Goal: Task Accomplishment & Management: Manage account settings

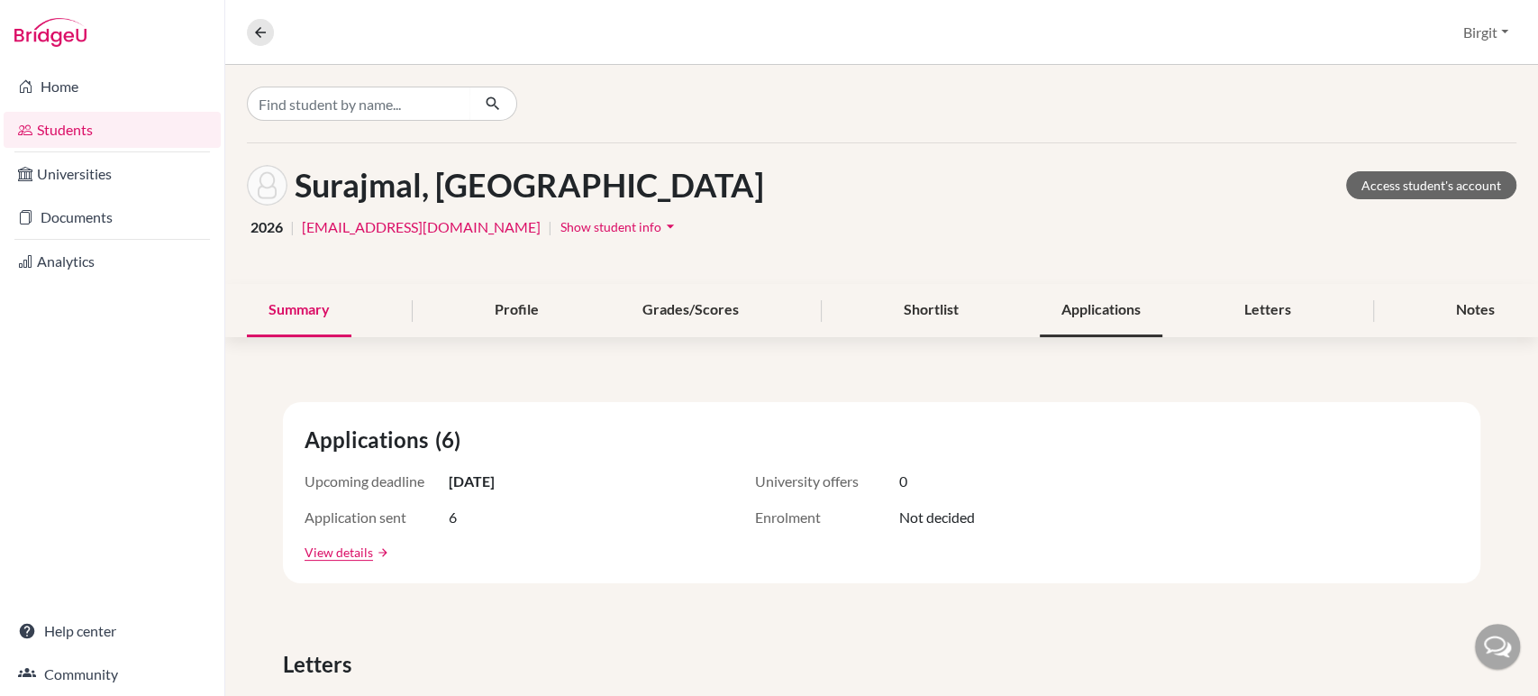
click at [1099, 305] on div "Applications" at bounding box center [1101, 310] width 123 height 53
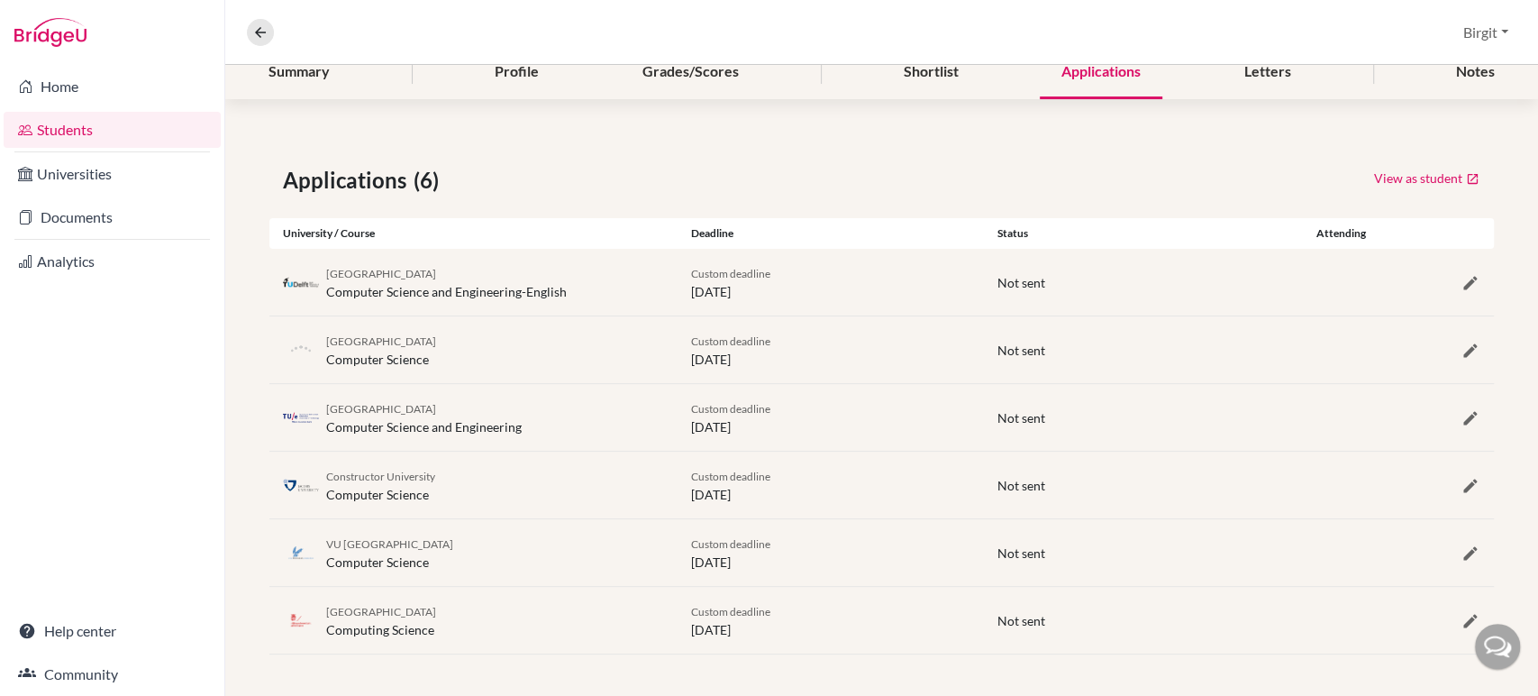
scroll to position [137, 0]
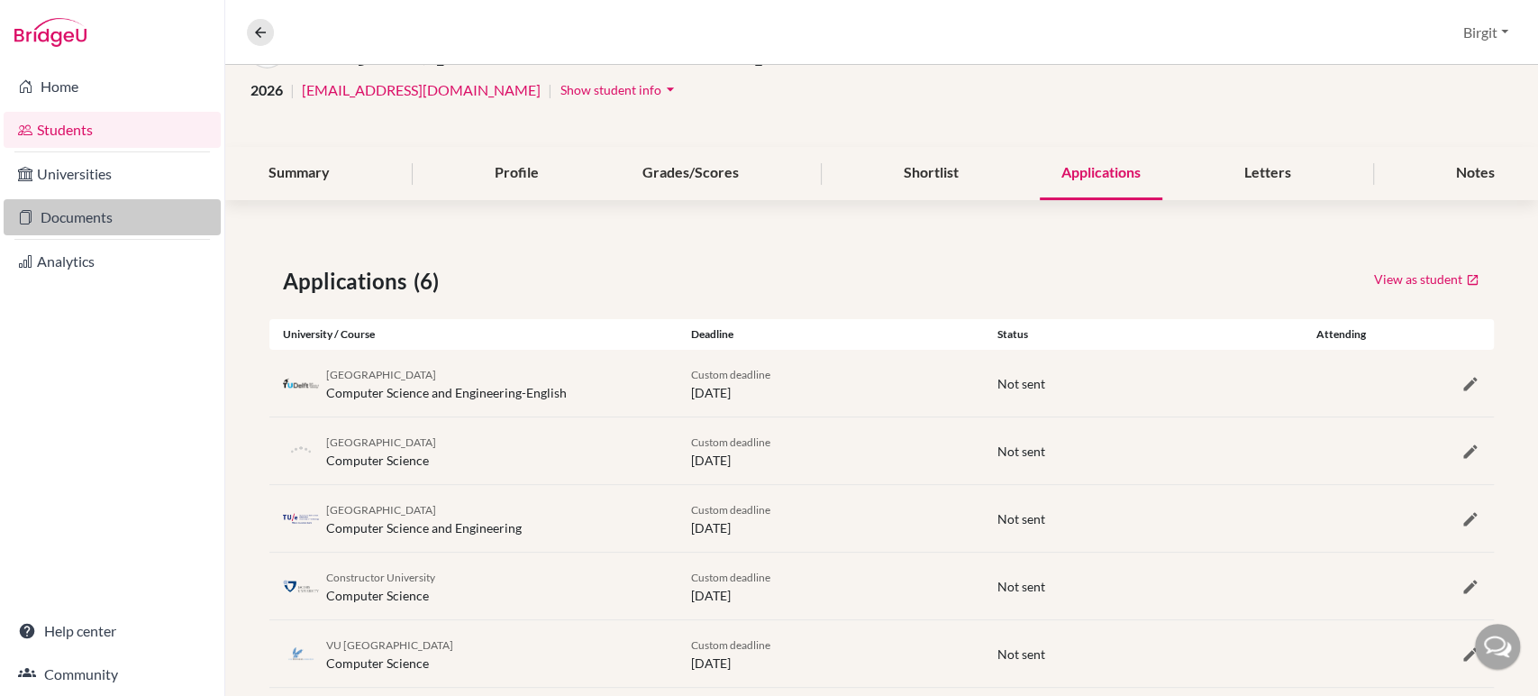
click at [113, 211] on link "Documents" at bounding box center [112, 217] width 217 height 36
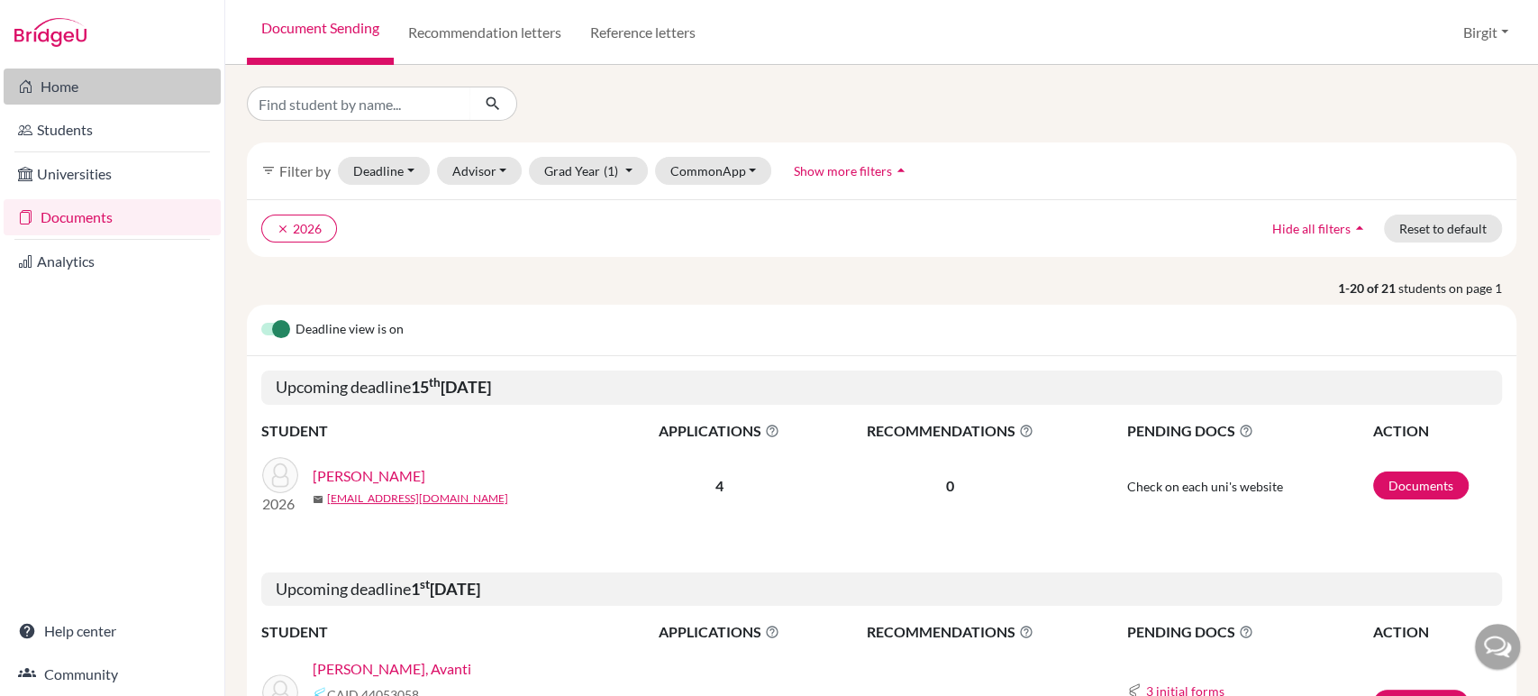
click at [86, 78] on link "Home" at bounding box center [112, 86] width 217 height 36
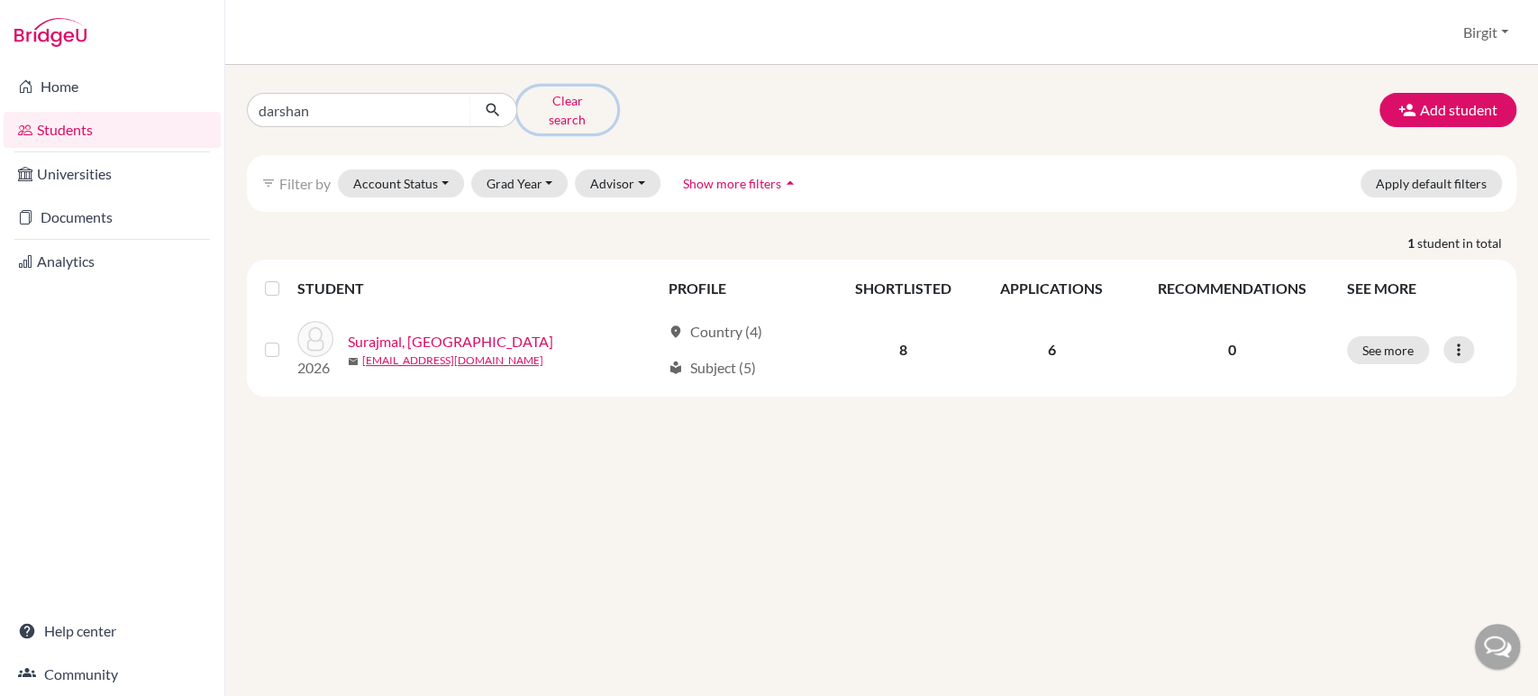
click at [557, 96] on button "Clear search" at bounding box center [567, 110] width 100 height 47
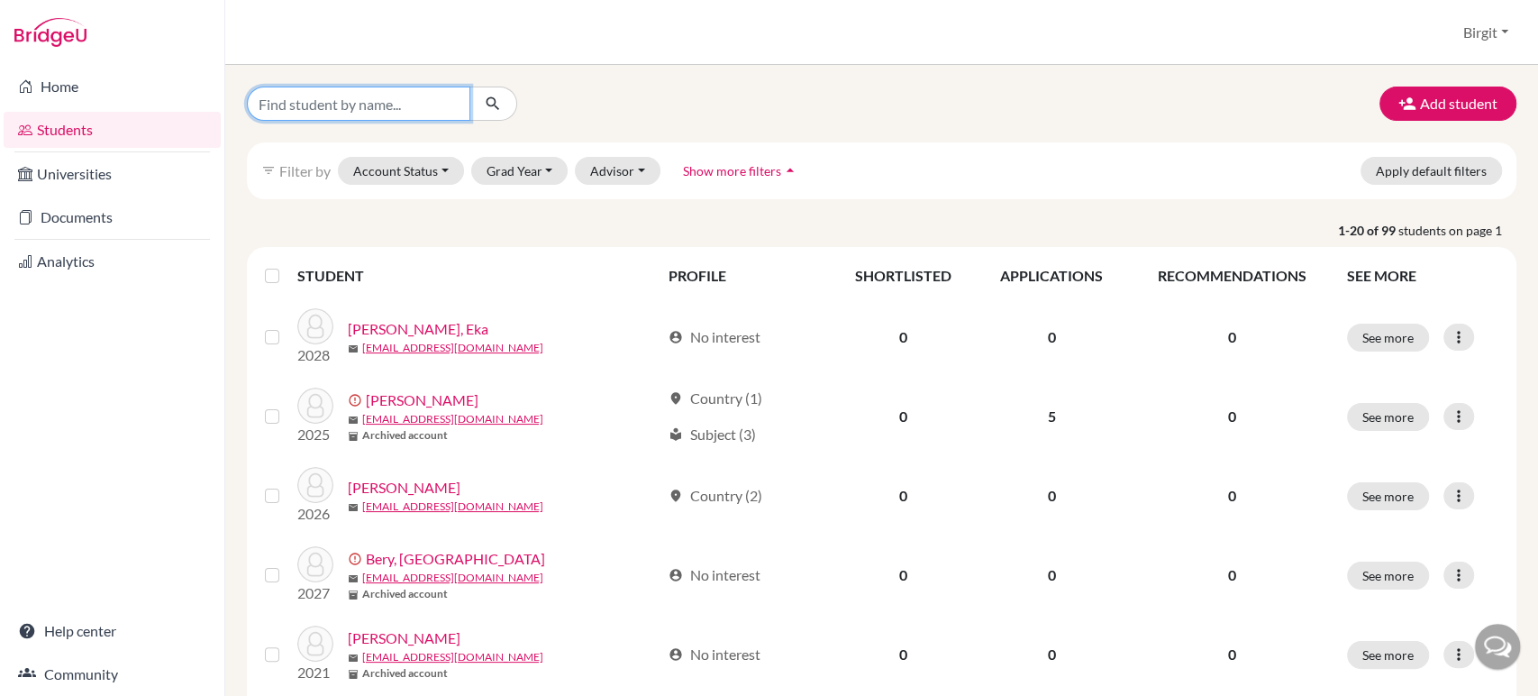
click at [420, 100] on input "Find student by name..." at bounding box center [358, 104] width 223 height 34
type input "avanti"
click at [502, 90] on button "submit" at bounding box center [494, 104] width 48 height 34
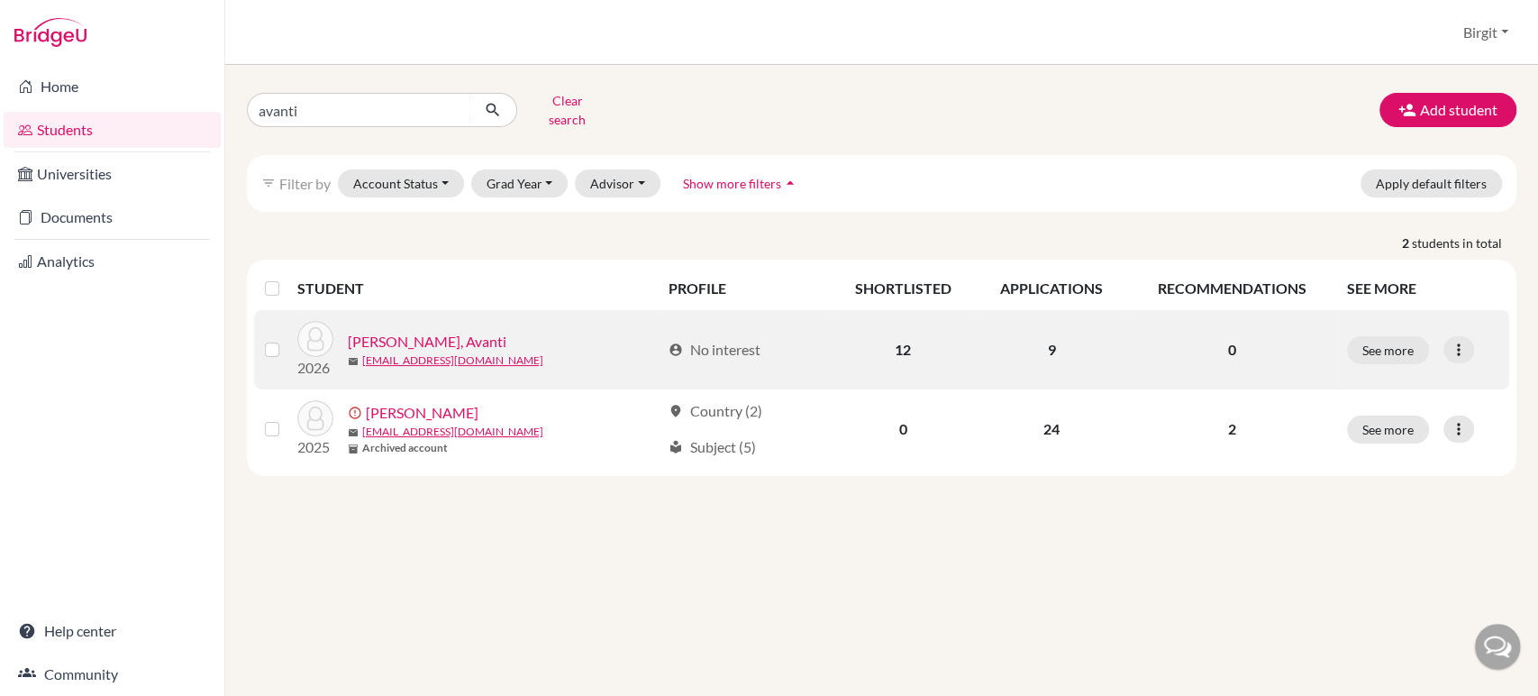
click at [424, 331] on link "[PERSON_NAME], Avanti" at bounding box center [427, 342] width 159 height 22
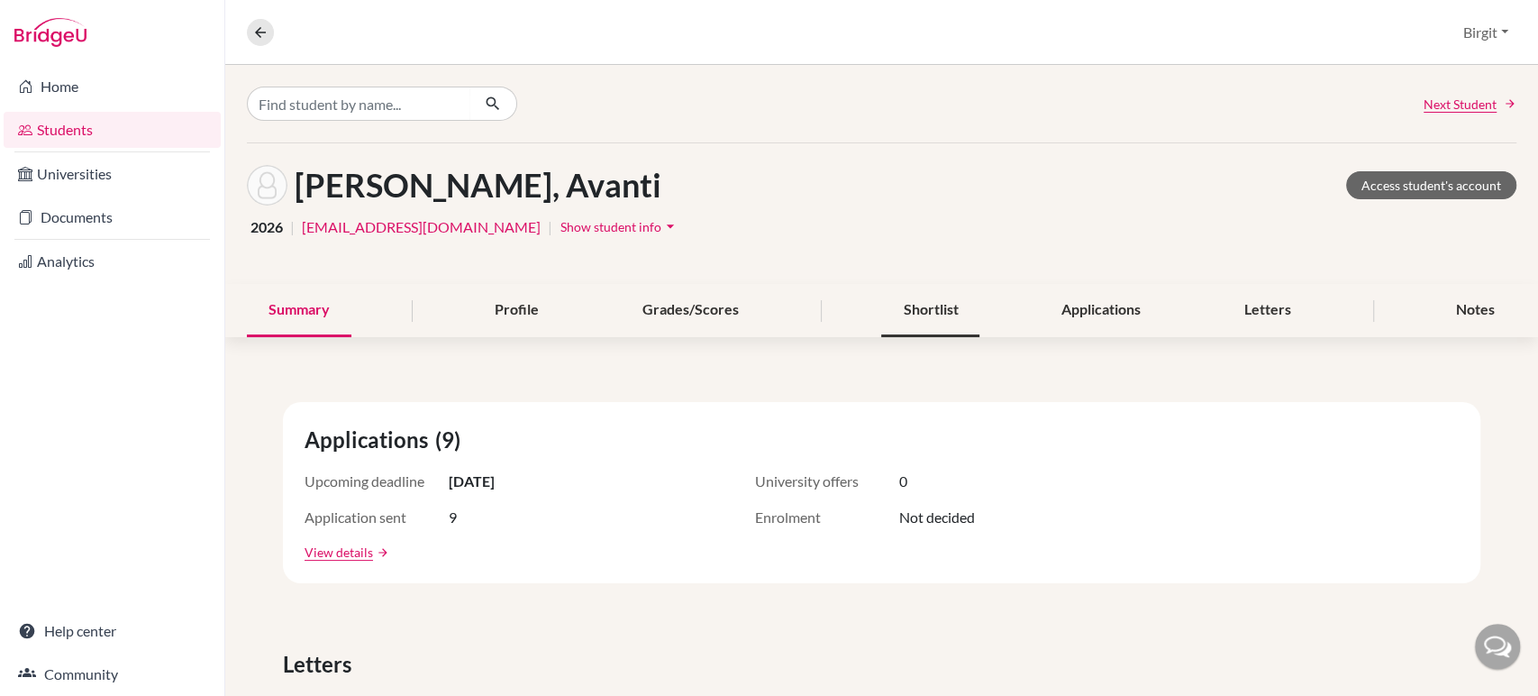
click at [911, 308] on div "Shortlist" at bounding box center [930, 310] width 98 height 53
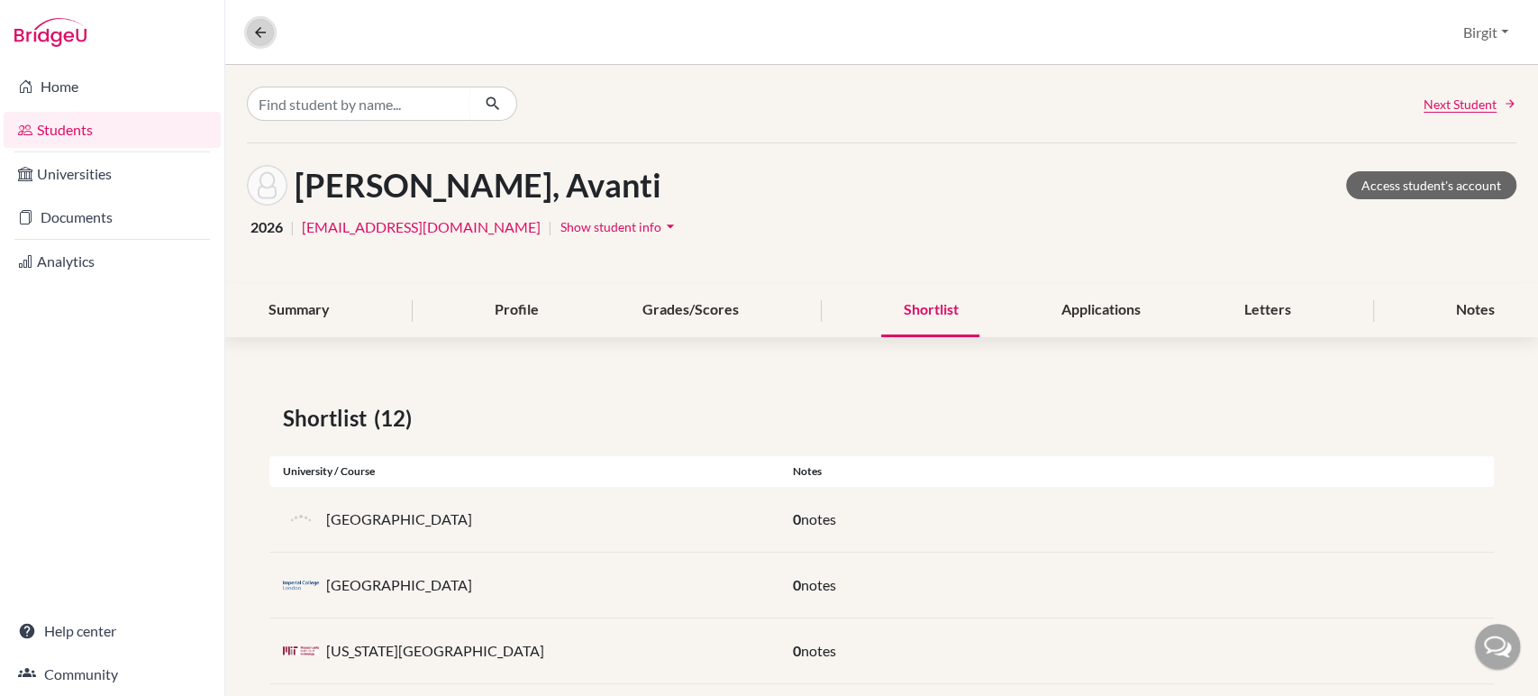
click at [260, 32] on icon at bounding box center [260, 32] width 16 height 16
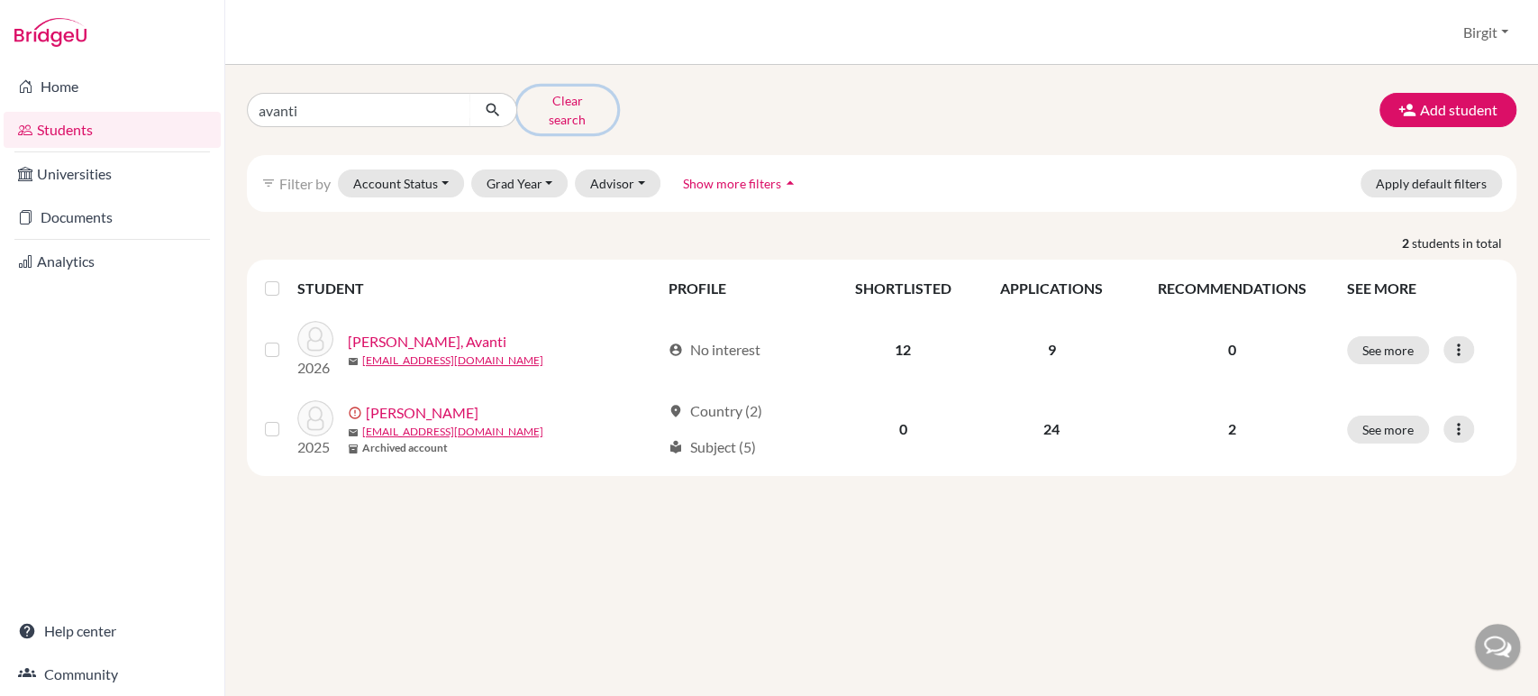
click at [575, 102] on button "Clear search" at bounding box center [567, 110] width 100 height 47
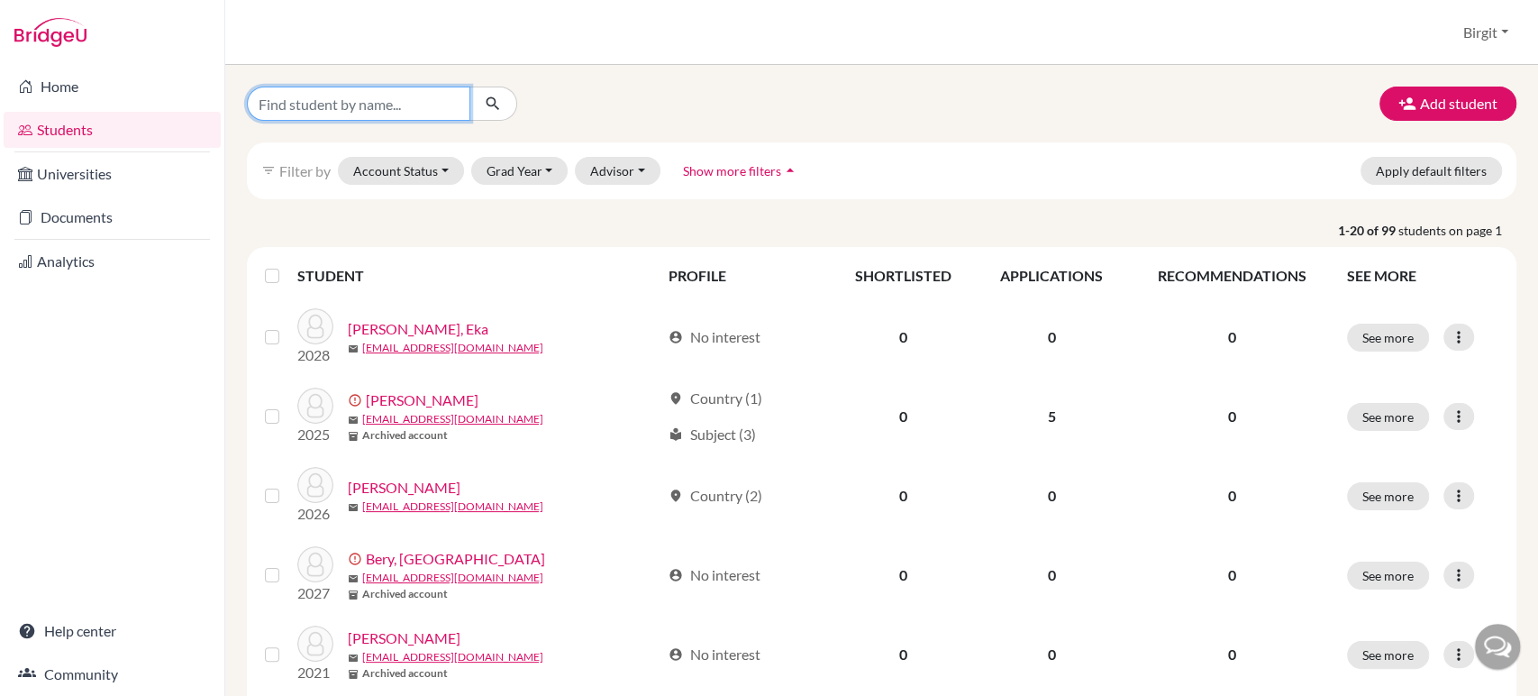
click at [292, 102] on input "Find student by name..." at bounding box center [358, 104] width 223 height 34
type input "alekha"
click button "submit" at bounding box center [494, 104] width 48 height 34
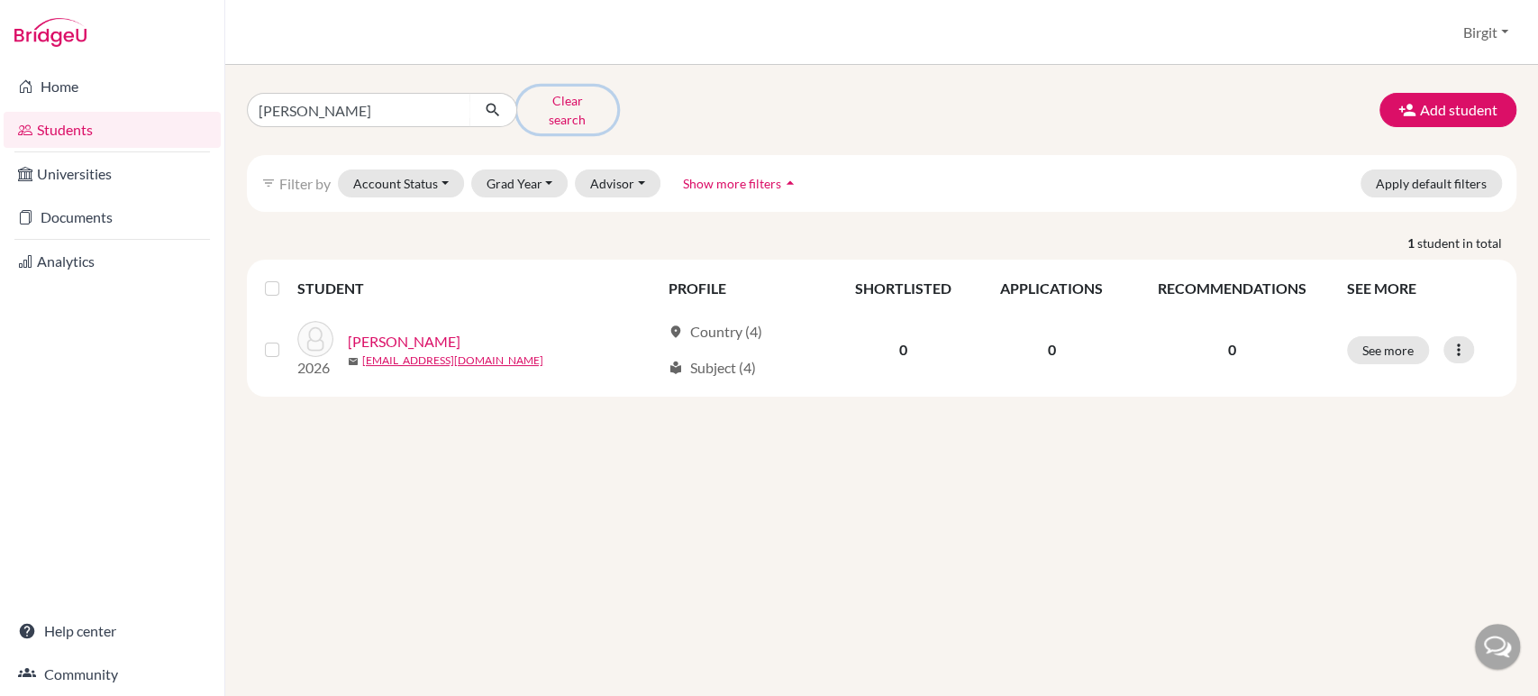
click at [588, 102] on button "Clear search" at bounding box center [567, 110] width 100 height 47
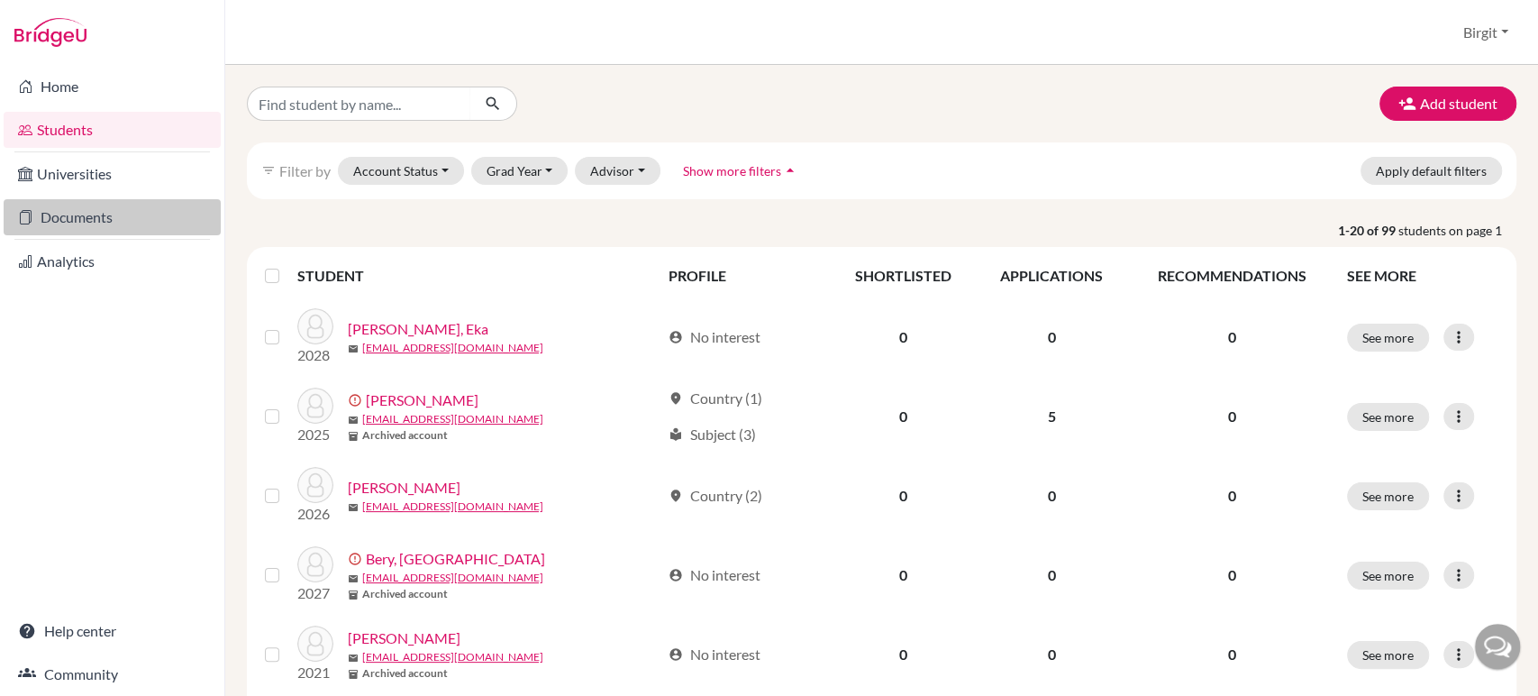
click at [68, 214] on link "Documents" at bounding box center [112, 217] width 217 height 36
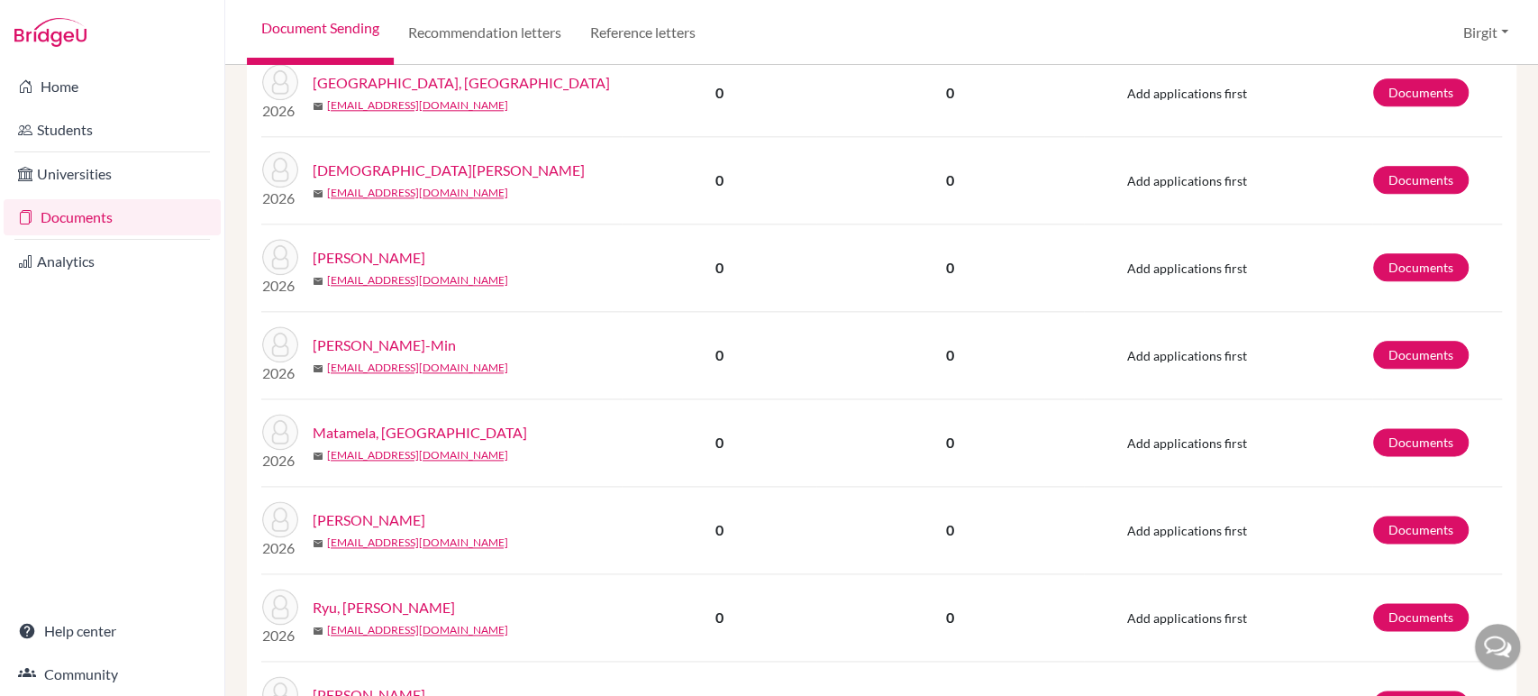
scroll to position [1401, 0]
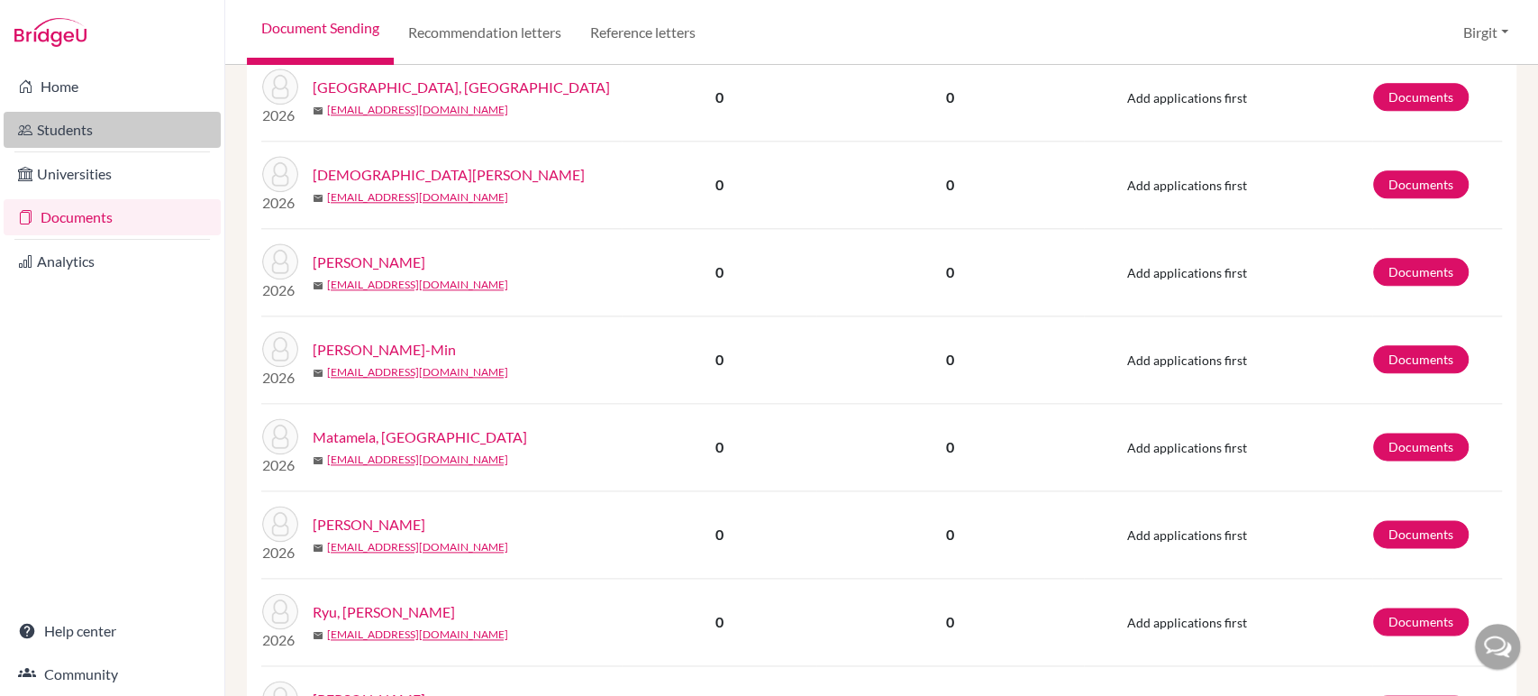
click at [59, 133] on link "Students" at bounding box center [112, 130] width 217 height 36
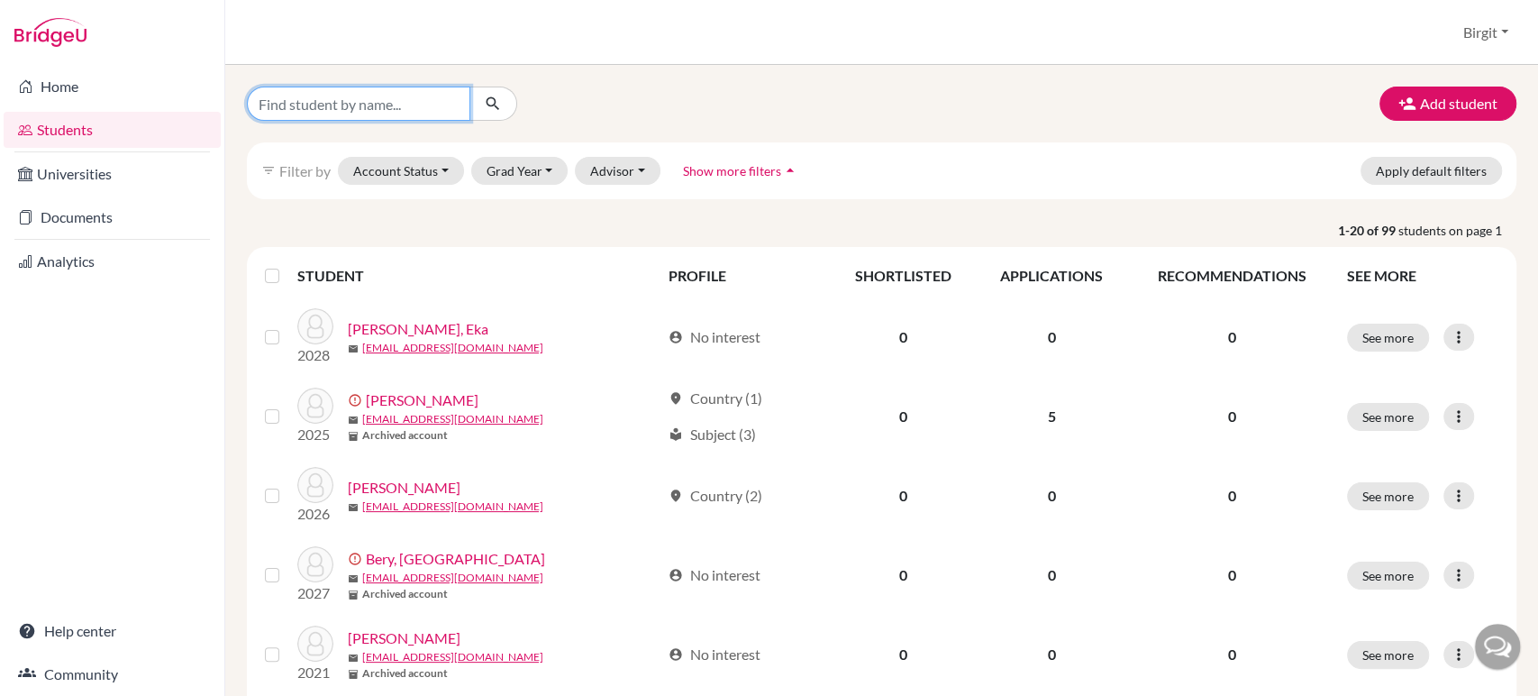
click at [461, 104] on input "Find student by name..." at bounding box center [358, 104] width 223 height 34
type input "riya"
click button "submit" at bounding box center [494, 104] width 48 height 34
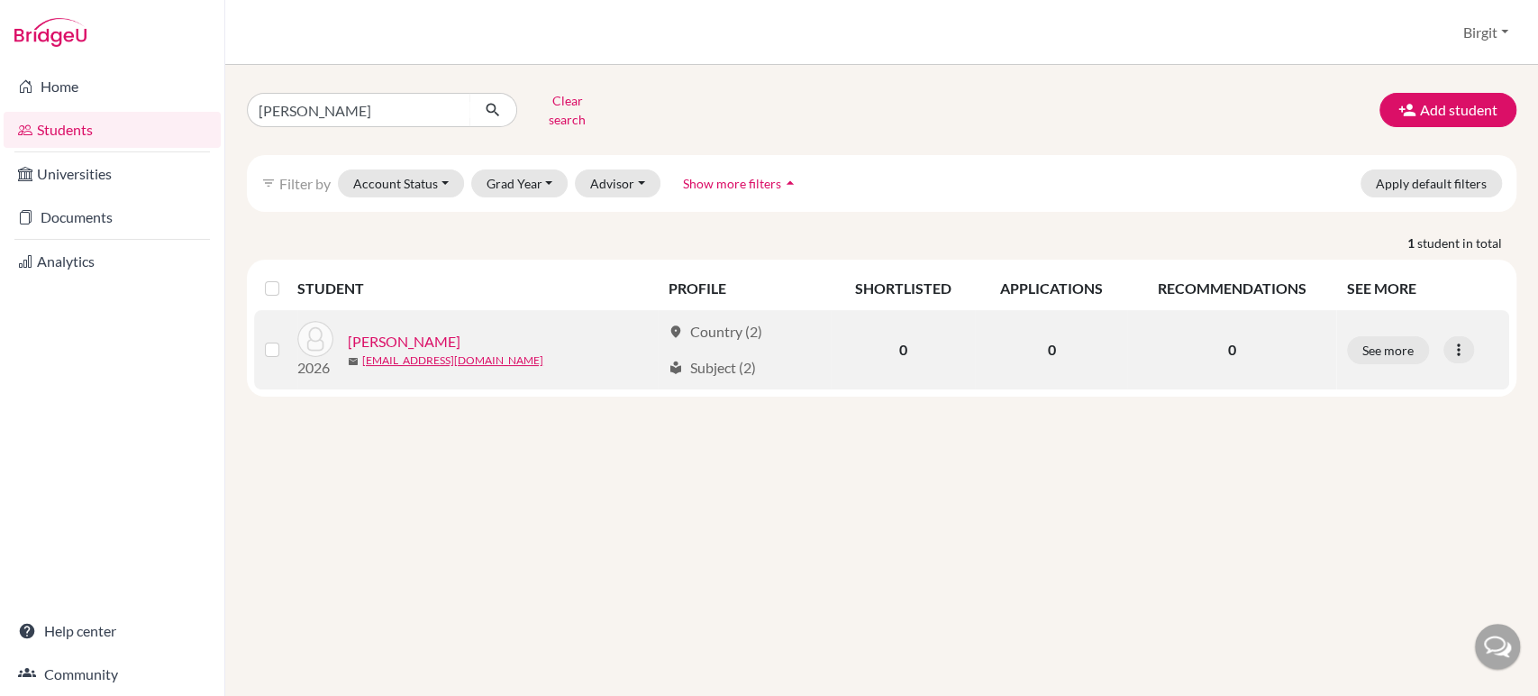
click at [387, 331] on link "Kapadia, Riya" at bounding box center [404, 342] width 113 height 22
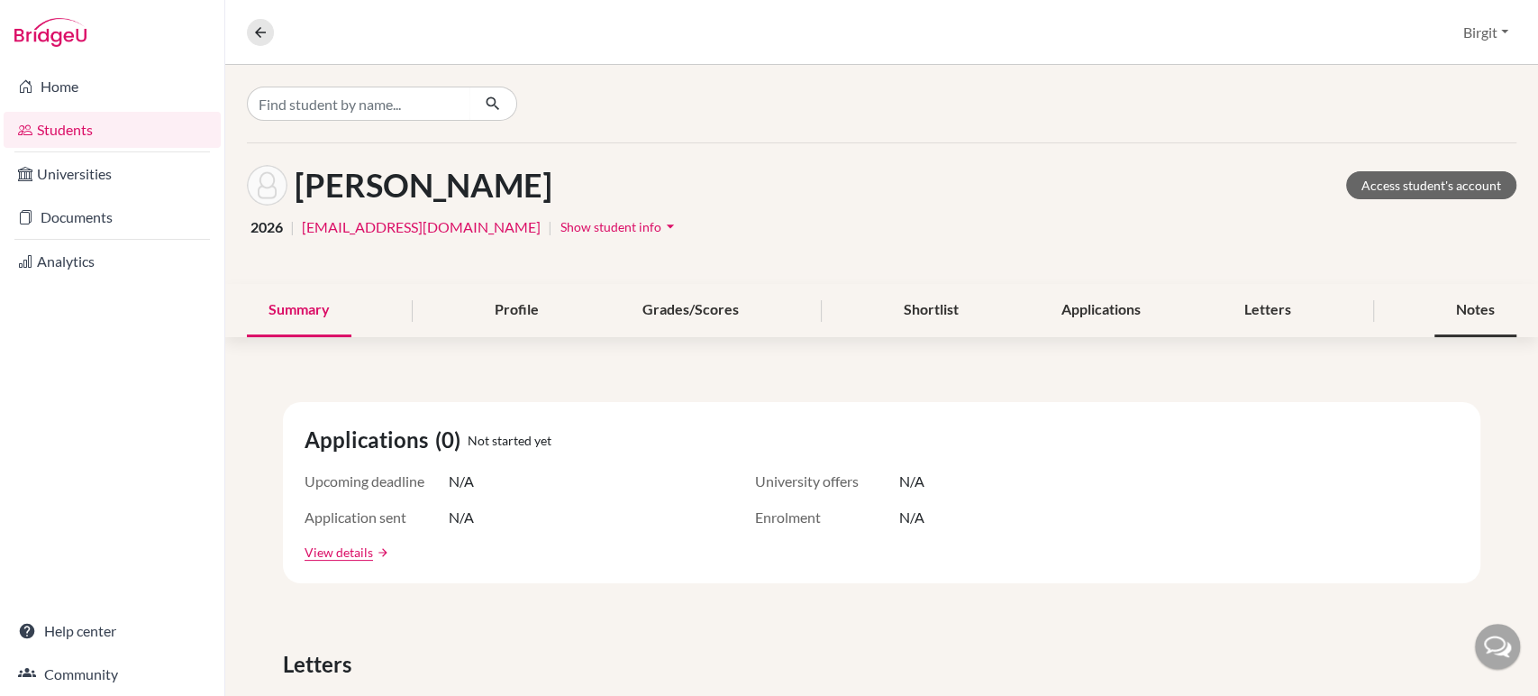
click at [1476, 309] on div "Notes" at bounding box center [1476, 310] width 82 height 53
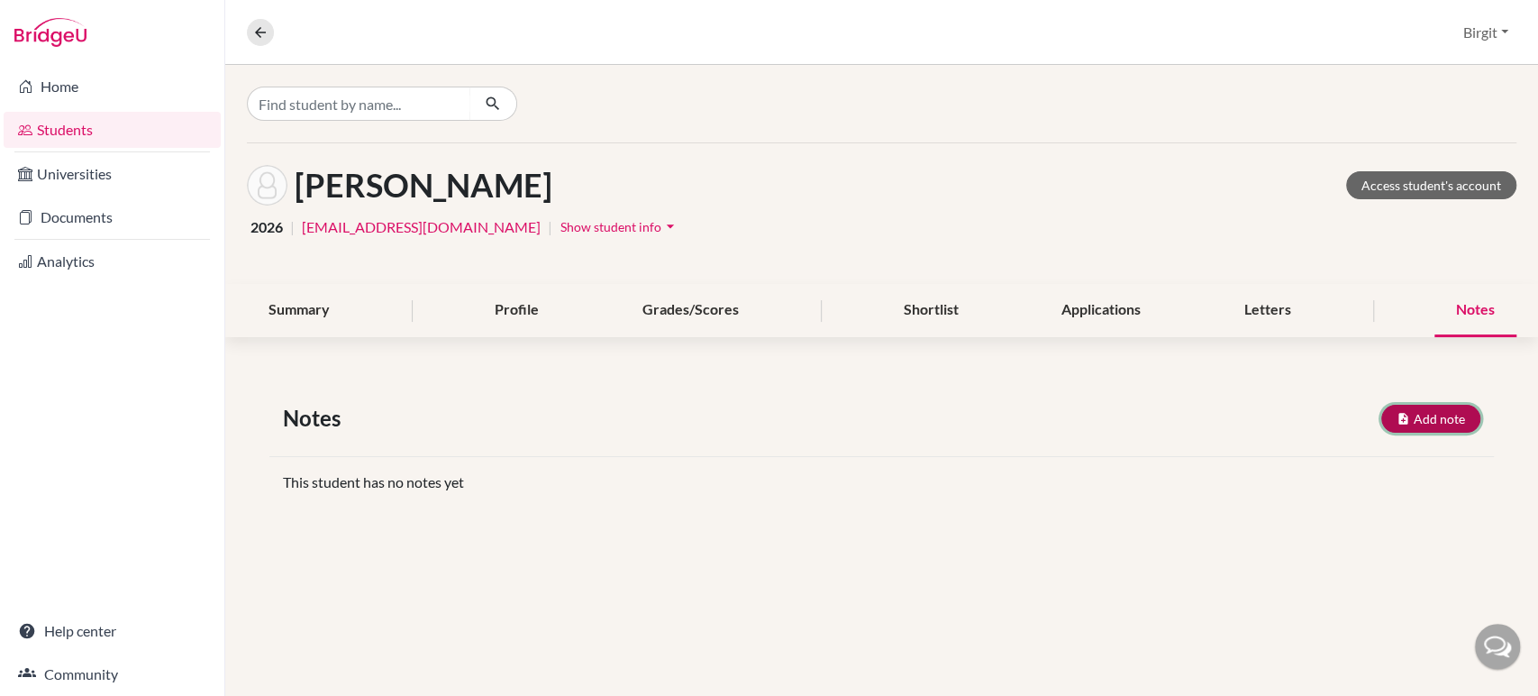
click at [1442, 412] on button "Add note" at bounding box center [1431, 419] width 99 height 28
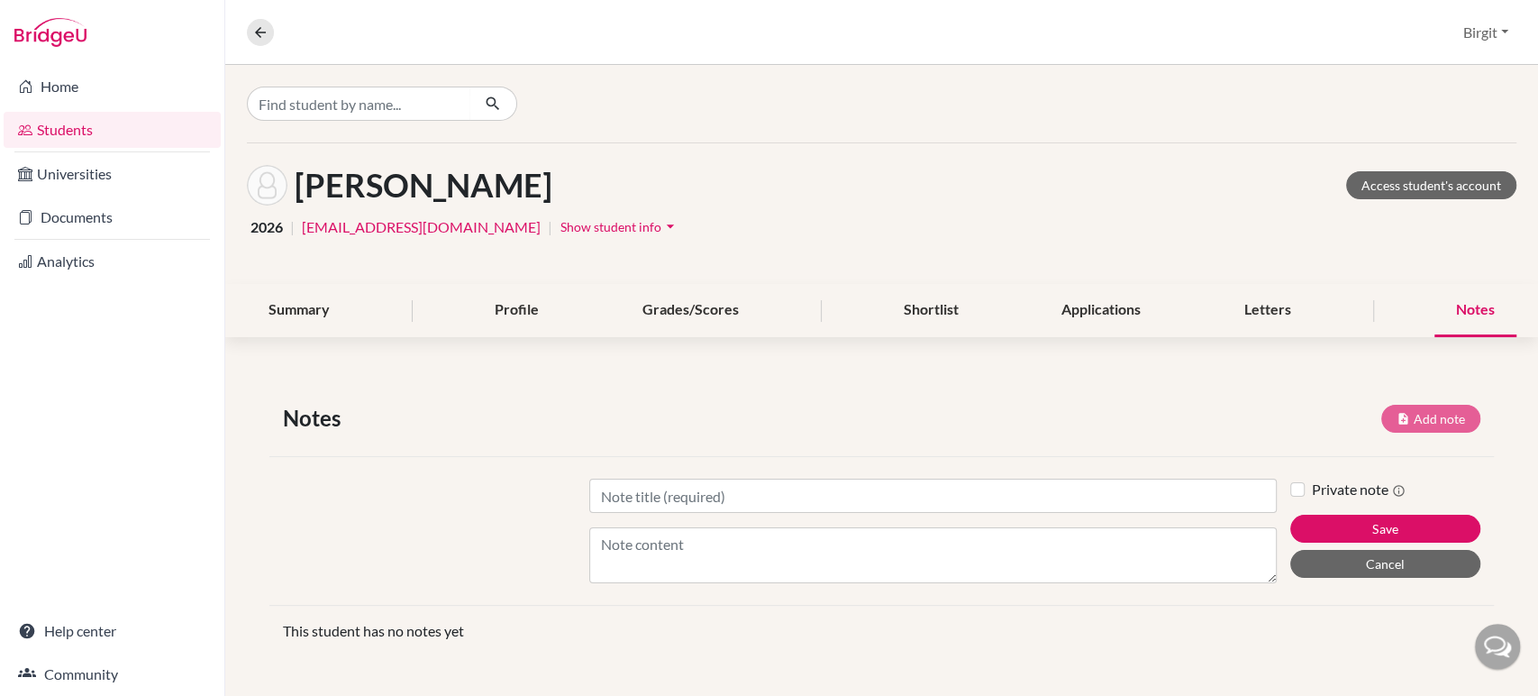
click at [589, 523] on div "Title Content" at bounding box center [933, 531] width 715 height 105
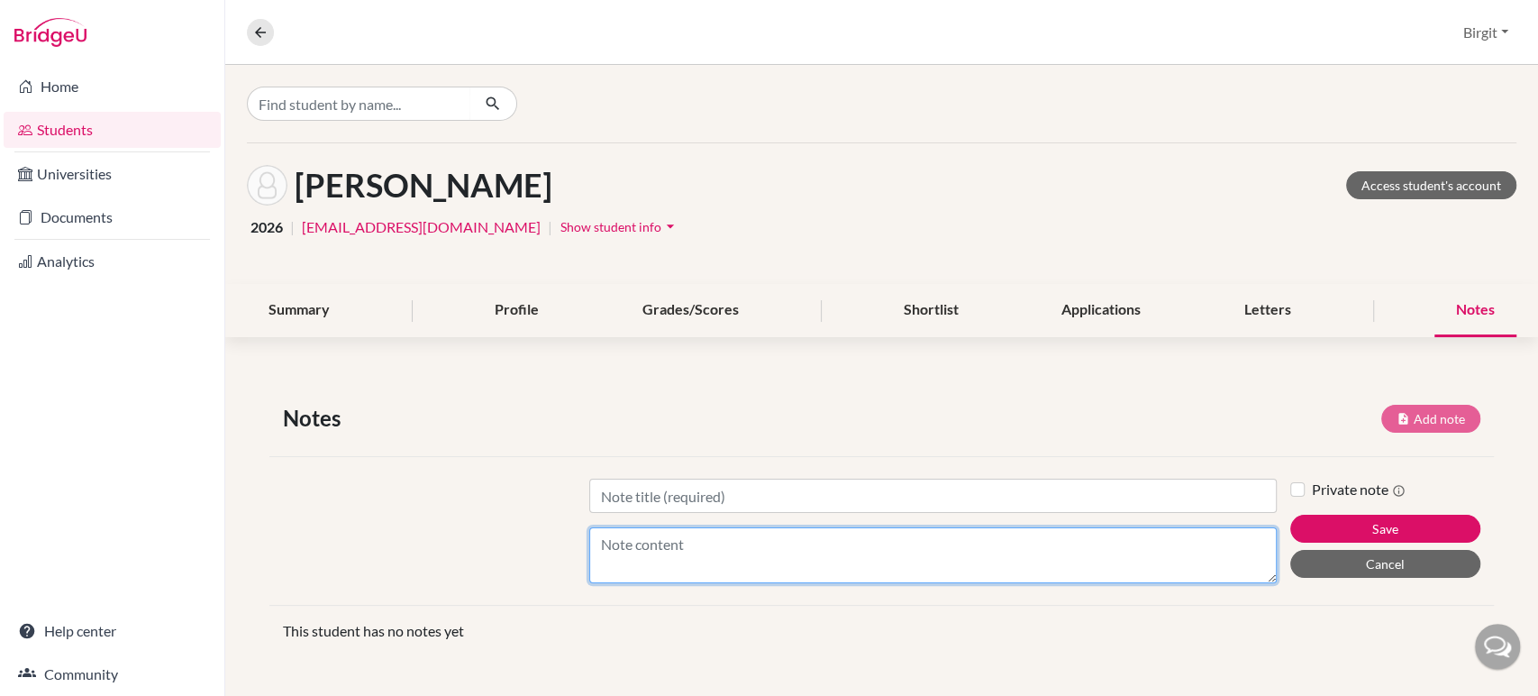
click at [690, 533] on textarea "Content" at bounding box center [933, 555] width 688 height 56
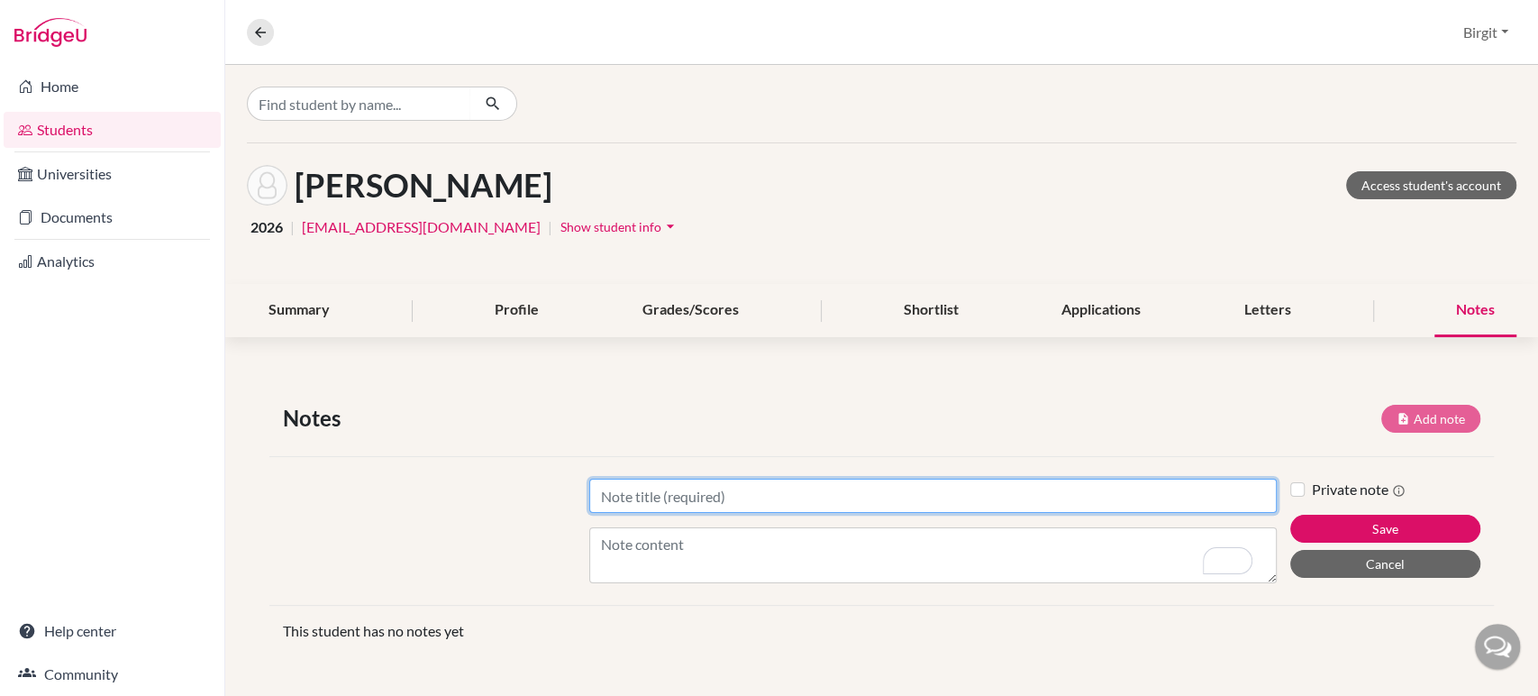
click at [677, 488] on input "Title" at bounding box center [933, 496] width 688 height 34
type input "University Country"
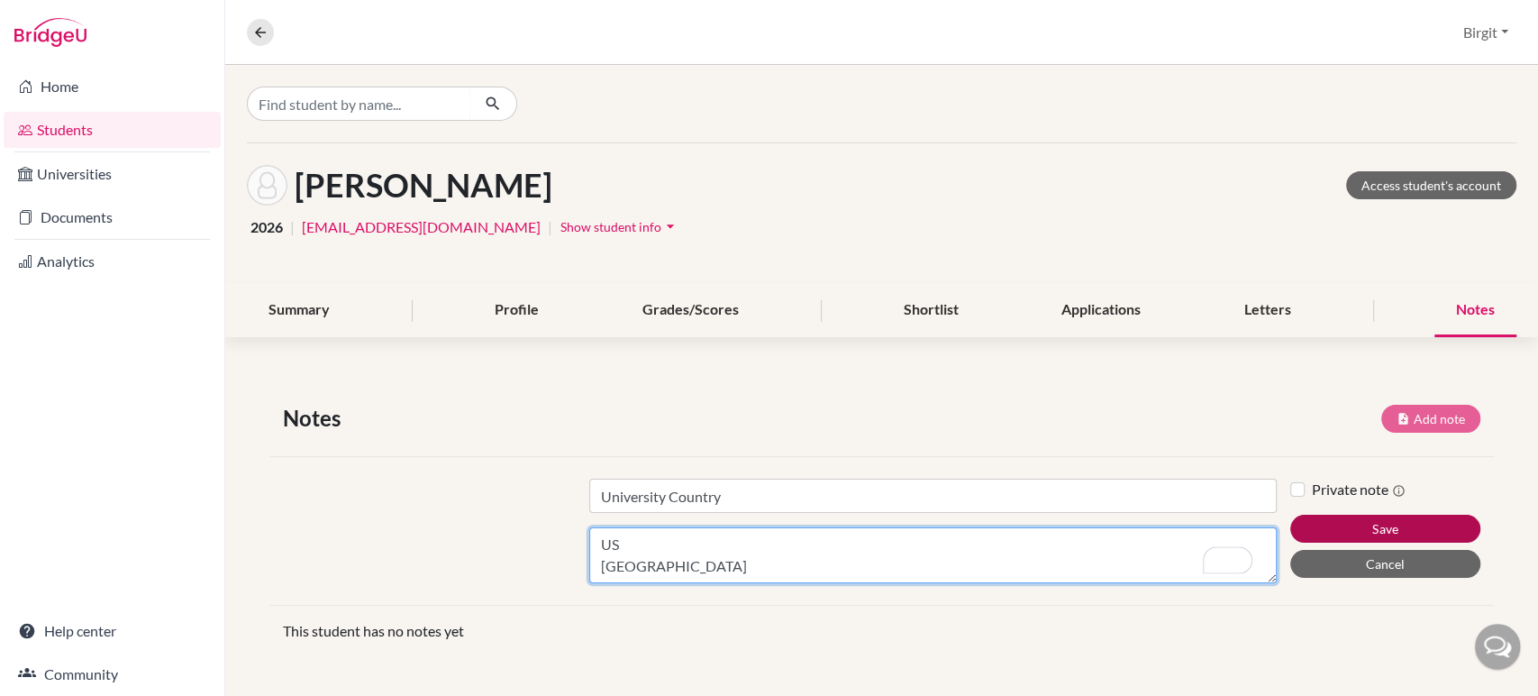
type textarea "US UK"
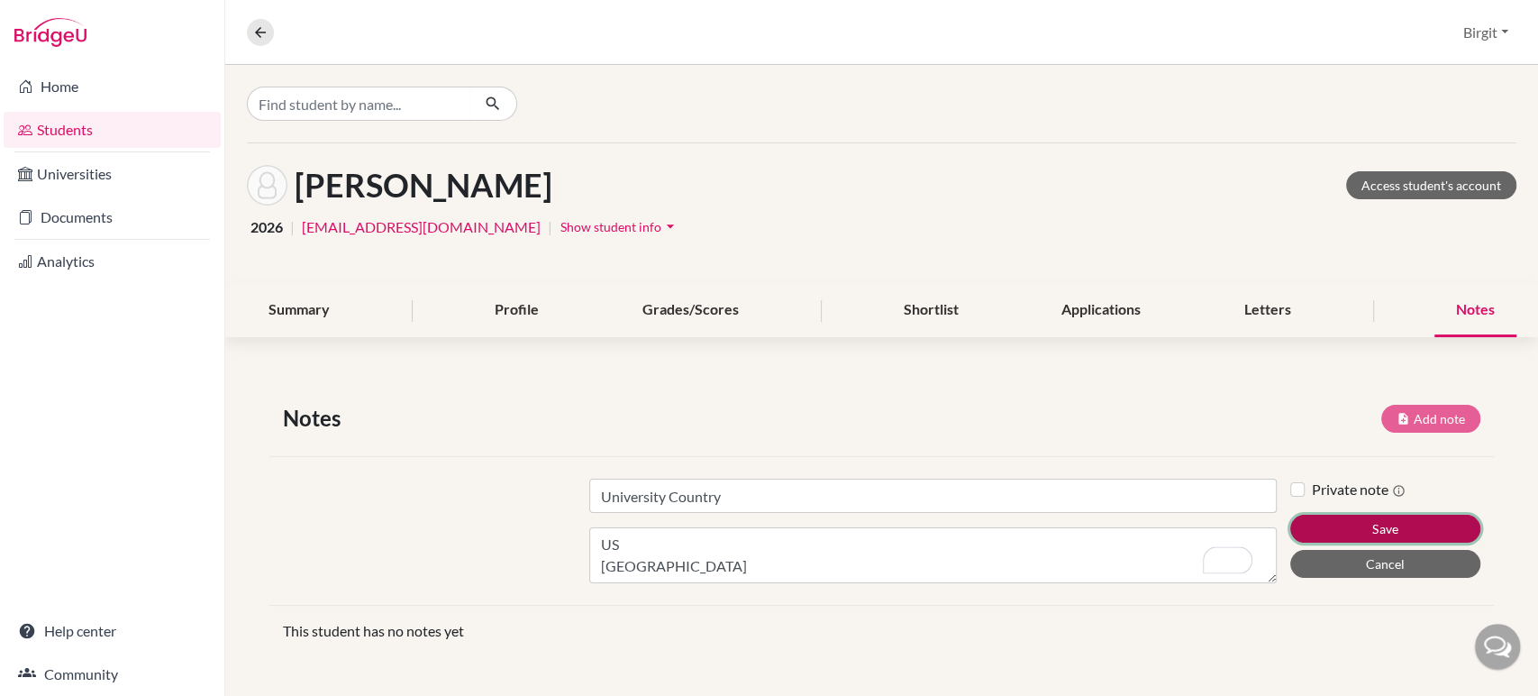
click at [1399, 525] on button "Save" at bounding box center [1385, 529] width 191 height 28
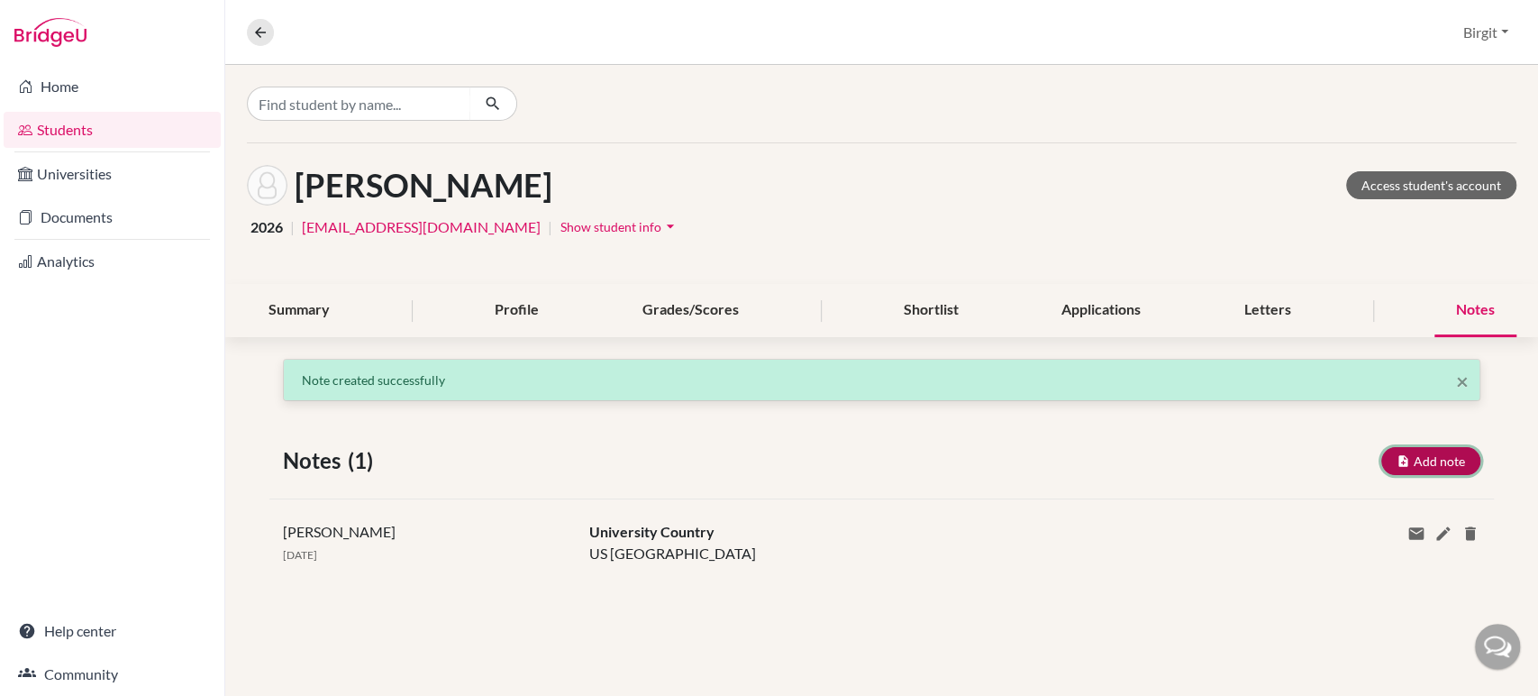
click at [1453, 463] on button "Add note" at bounding box center [1431, 461] width 99 height 28
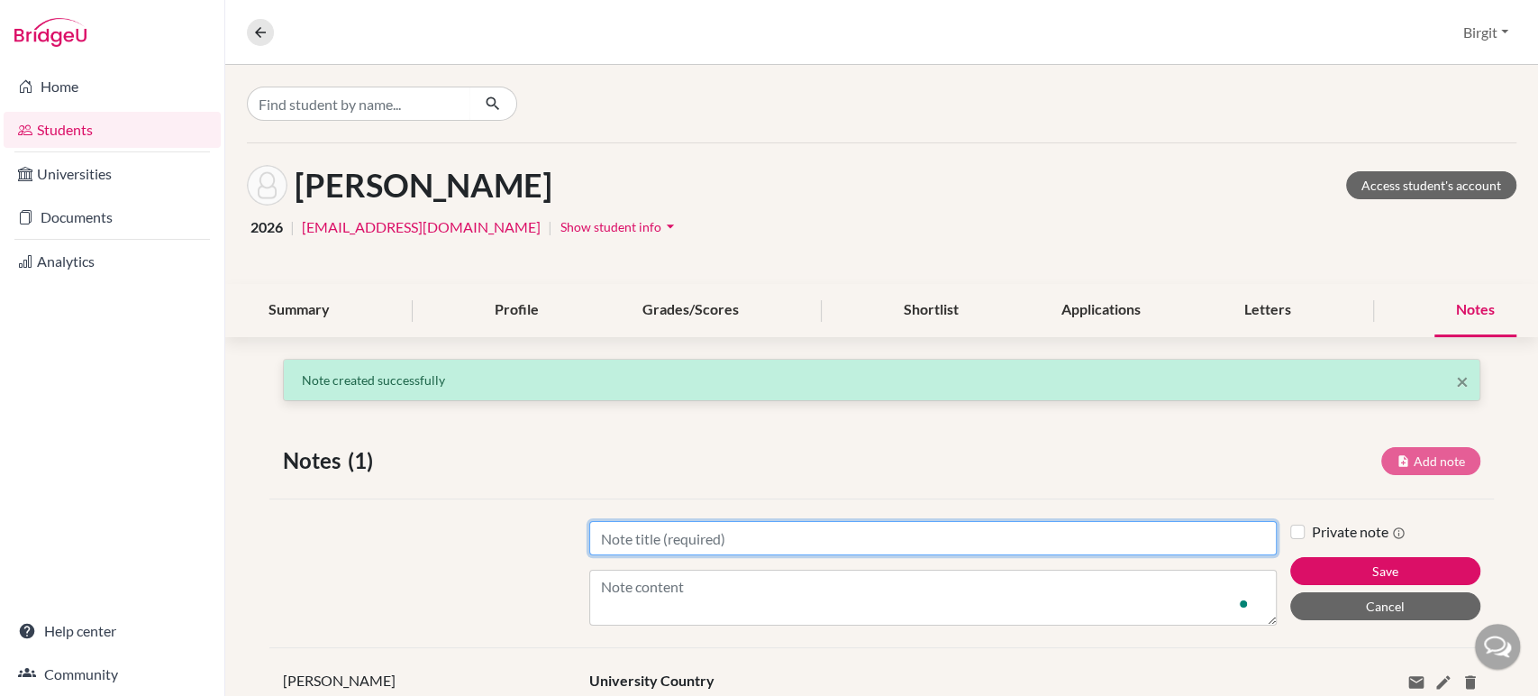
click at [959, 545] on input "Title" at bounding box center [933, 538] width 688 height 34
type input "Degree/Major"
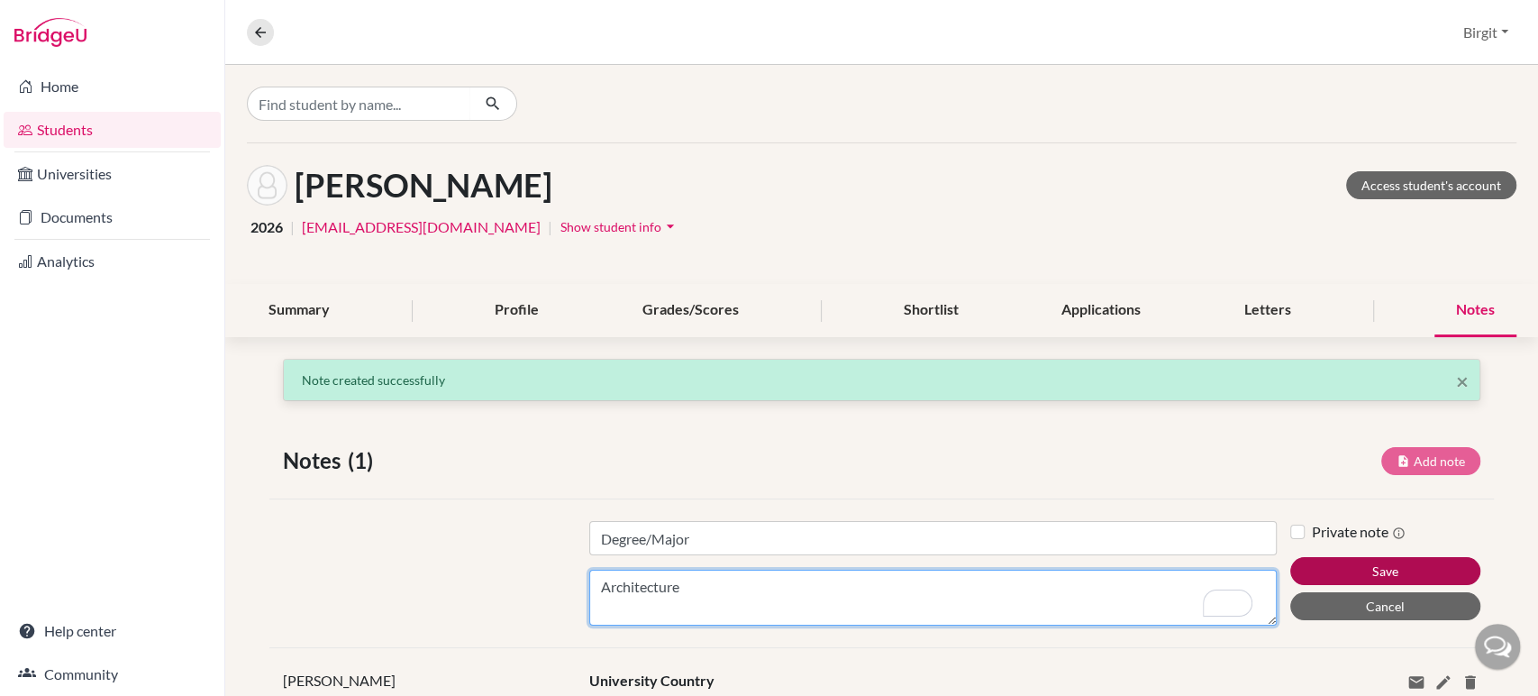
type textarea "Architecture"
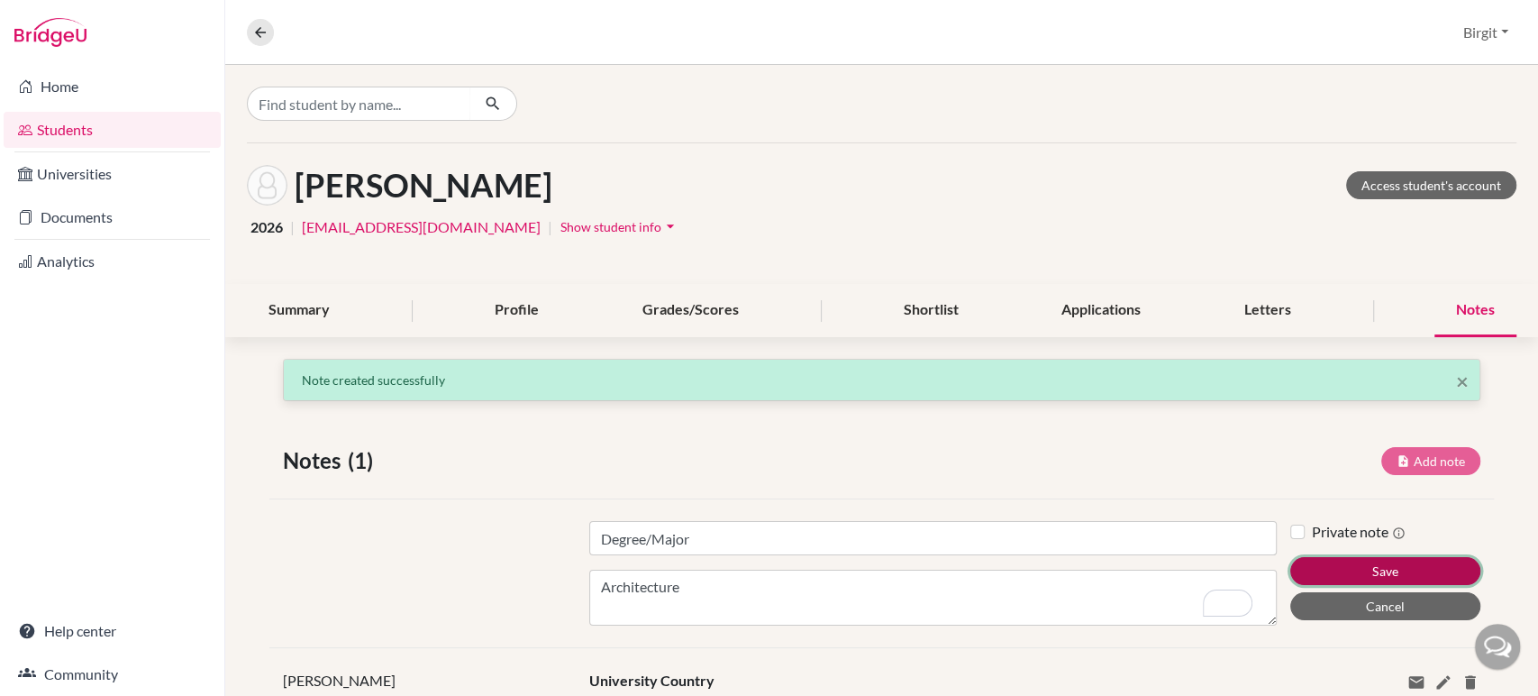
click at [1397, 566] on button "Save" at bounding box center [1385, 571] width 191 height 28
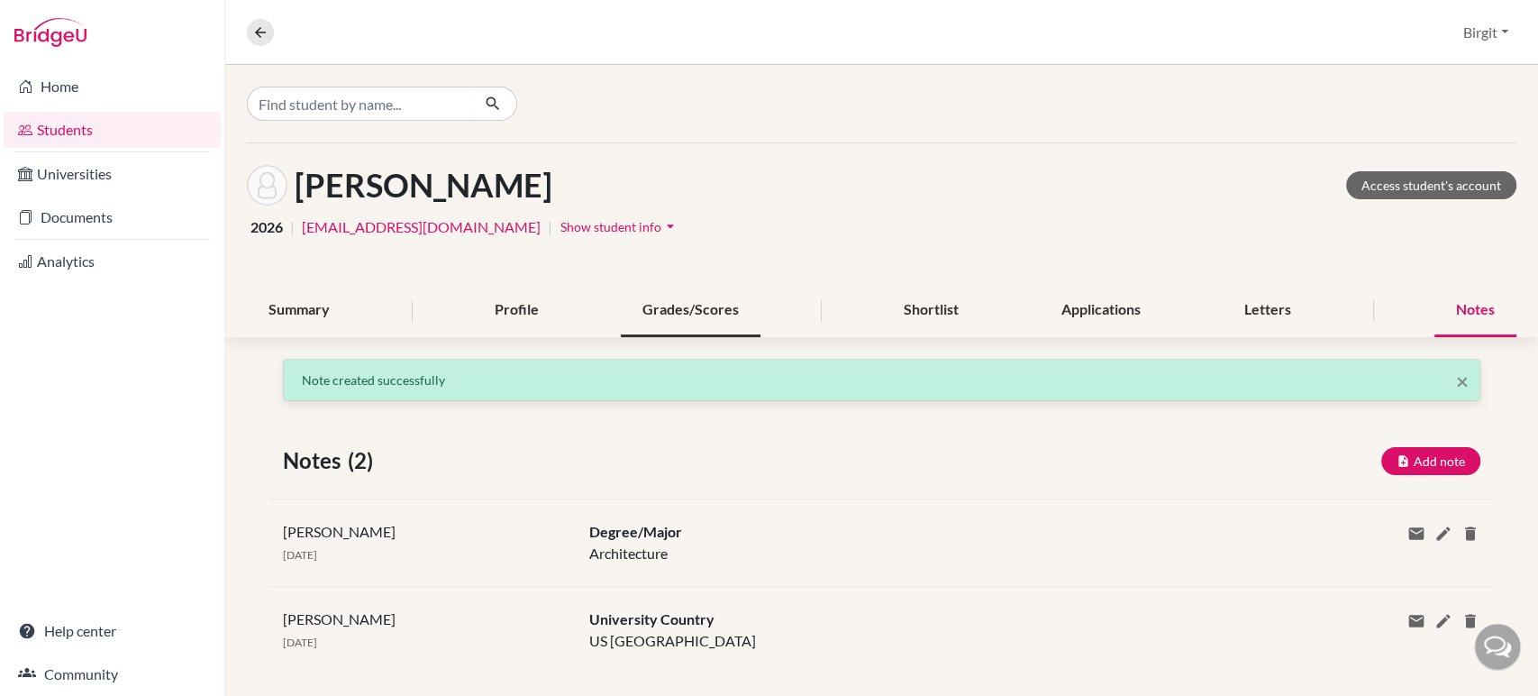
click at [642, 310] on div "Grades/Scores" at bounding box center [691, 310] width 140 height 53
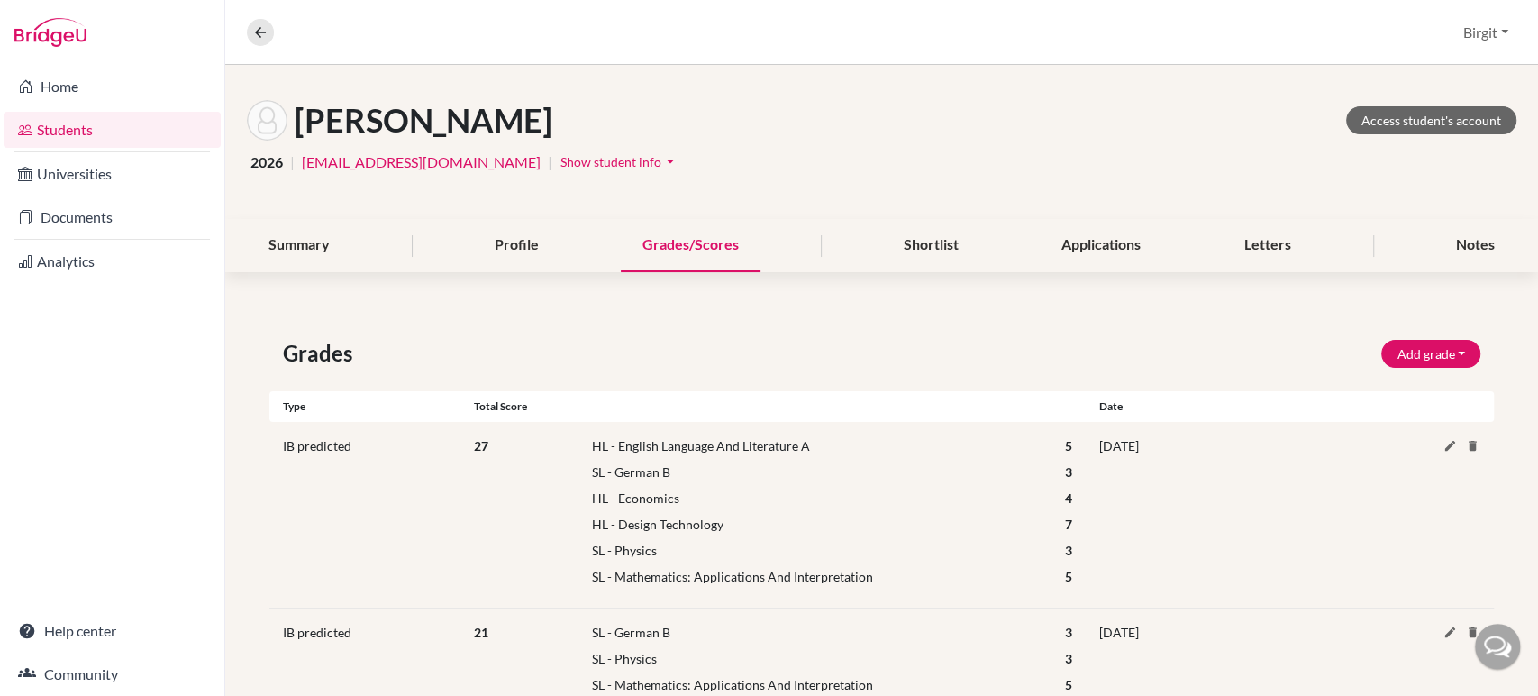
scroll to position [100, 0]
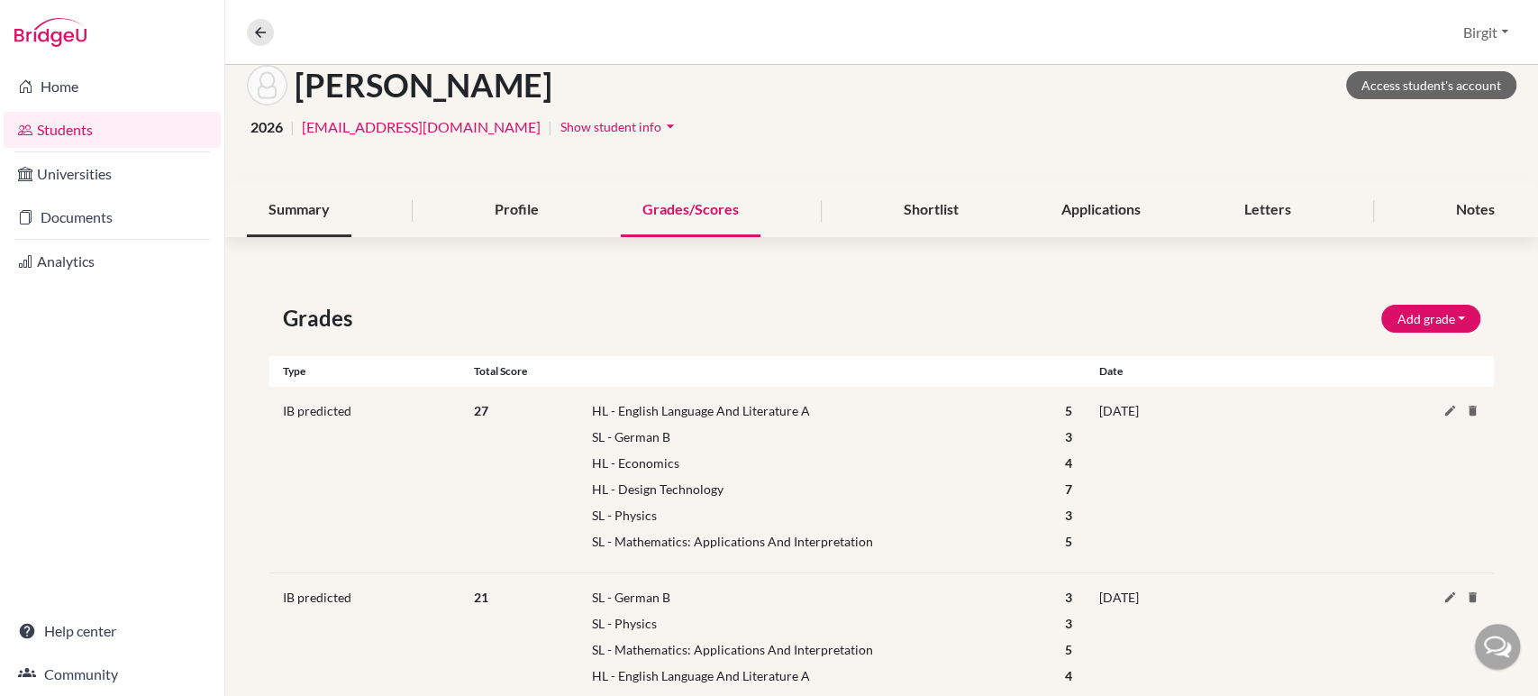
click at [308, 191] on div "Summary" at bounding box center [299, 210] width 105 height 53
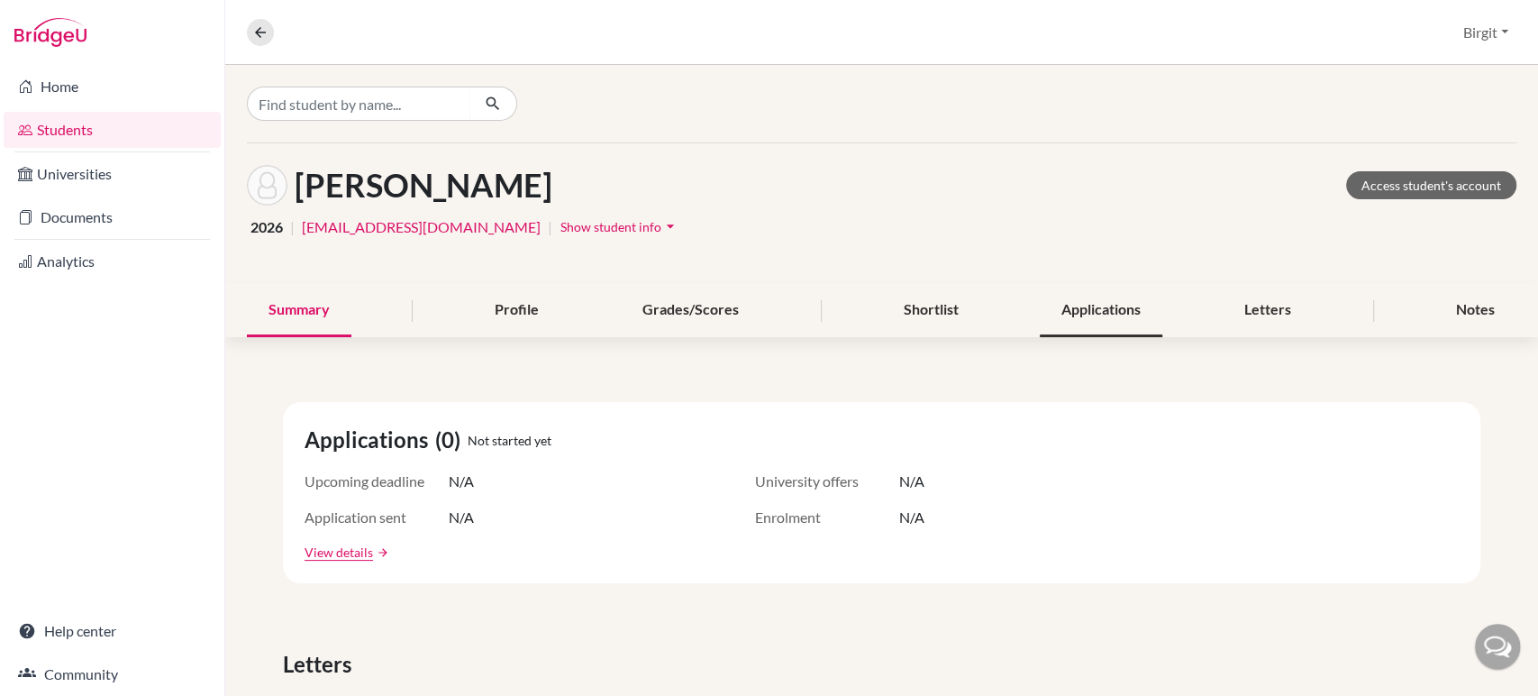
click at [1122, 306] on div "Applications" at bounding box center [1101, 310] width 123 height 53
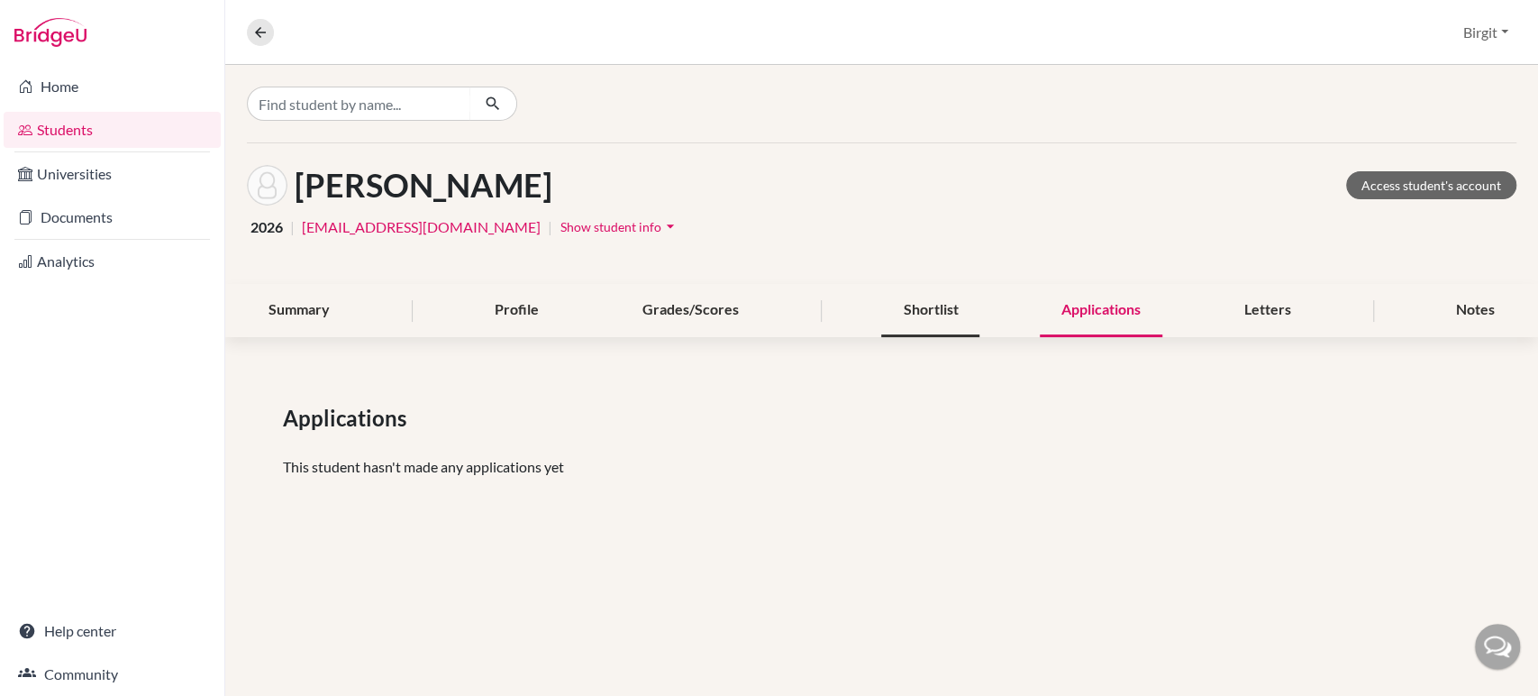
click at [925, 309] on div "Shortlist" at bounding box center [930, 310] width 98 height 53
click at [315, 305] on div "Summary" at bounding box center [299, 310] width 105 height 53
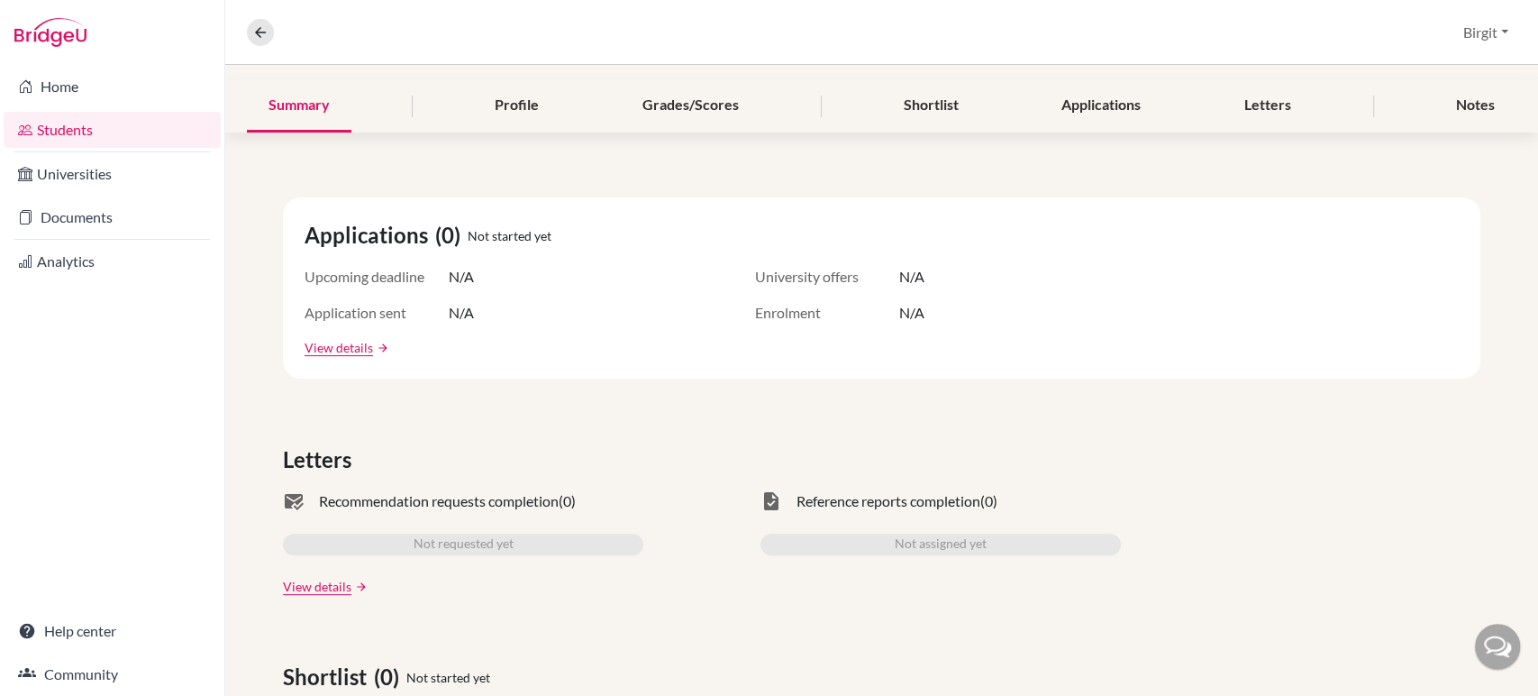
scroll to position [200, 0]
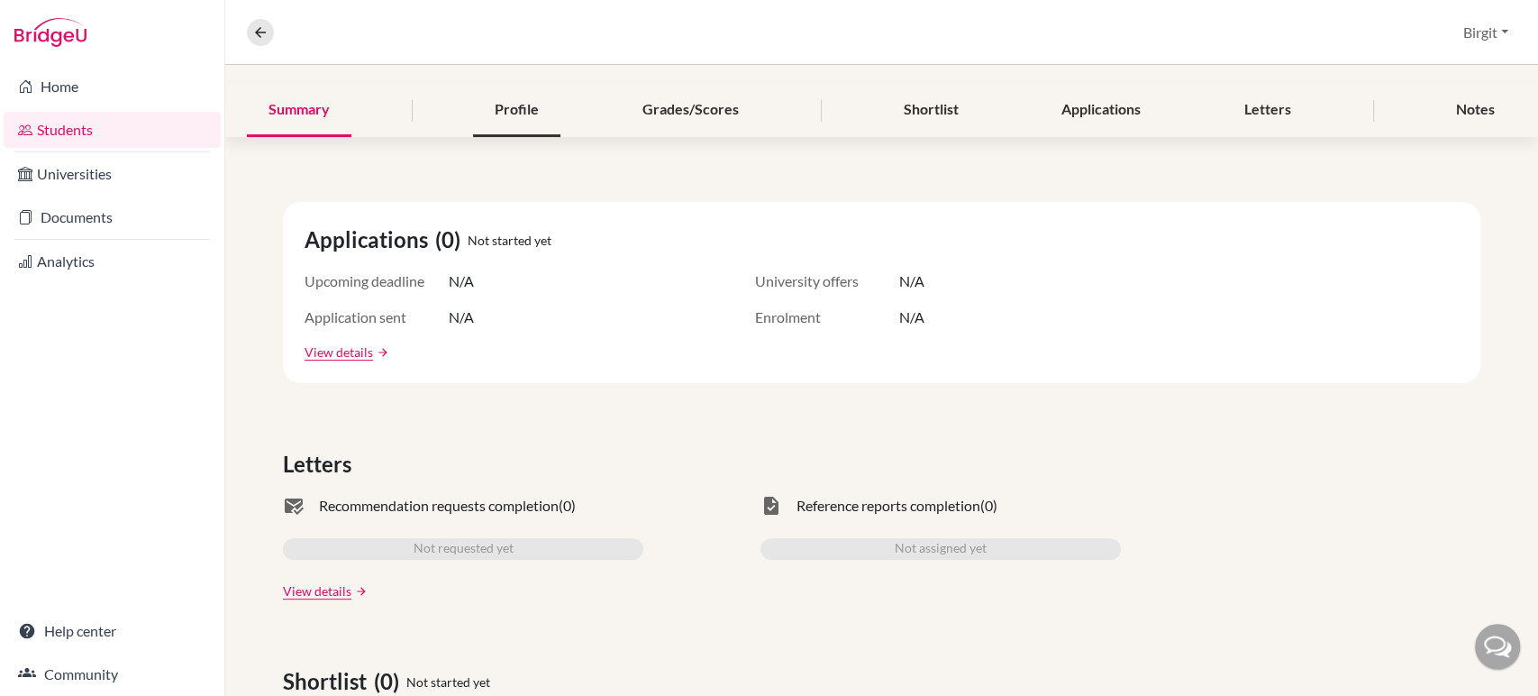
click at [497, 92] on div "Profile" at bounding box center [516, 110] width 87 height 53
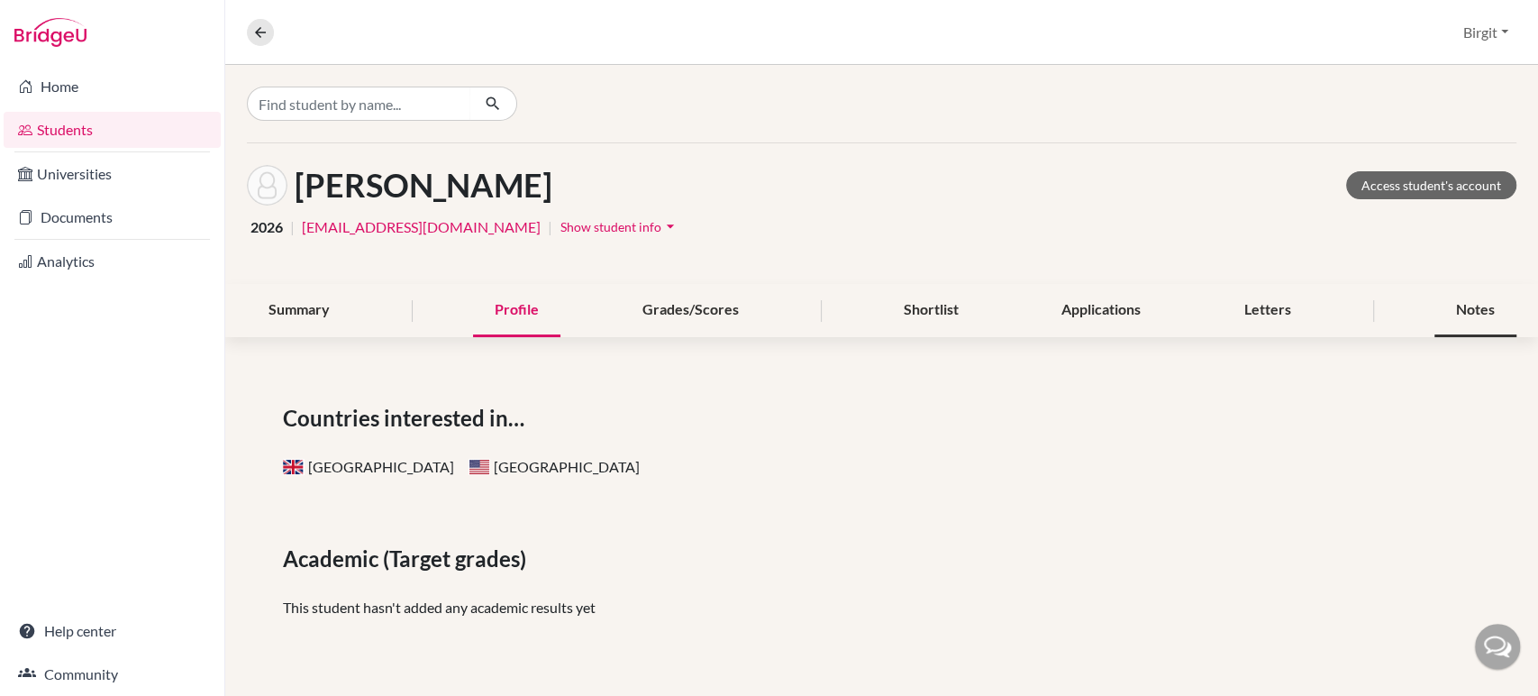
click at [1471, 315] on div "Notes" at bounding box center [1476, 310] width 82 height 53
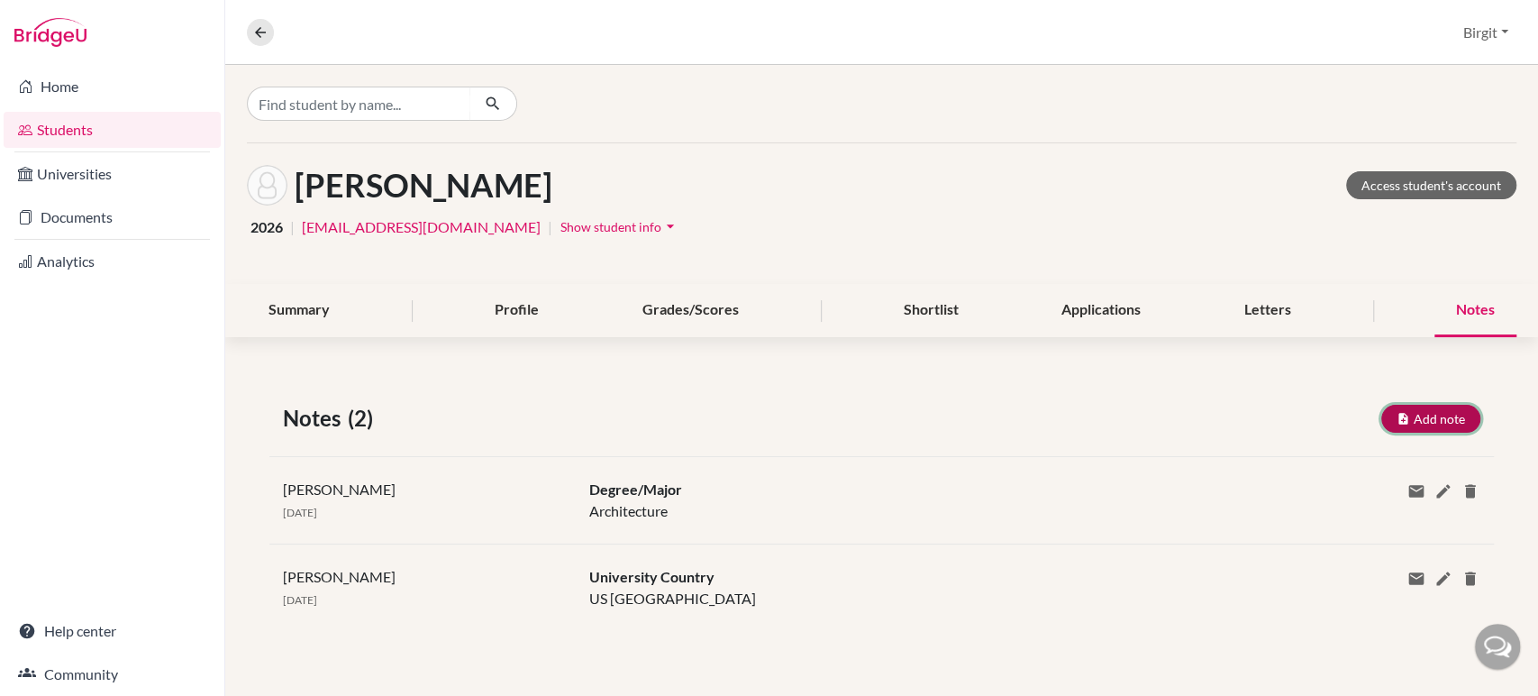
click at [1449, 419] on button "Add note" at bounding box center [1431, 419] width 99 height 28
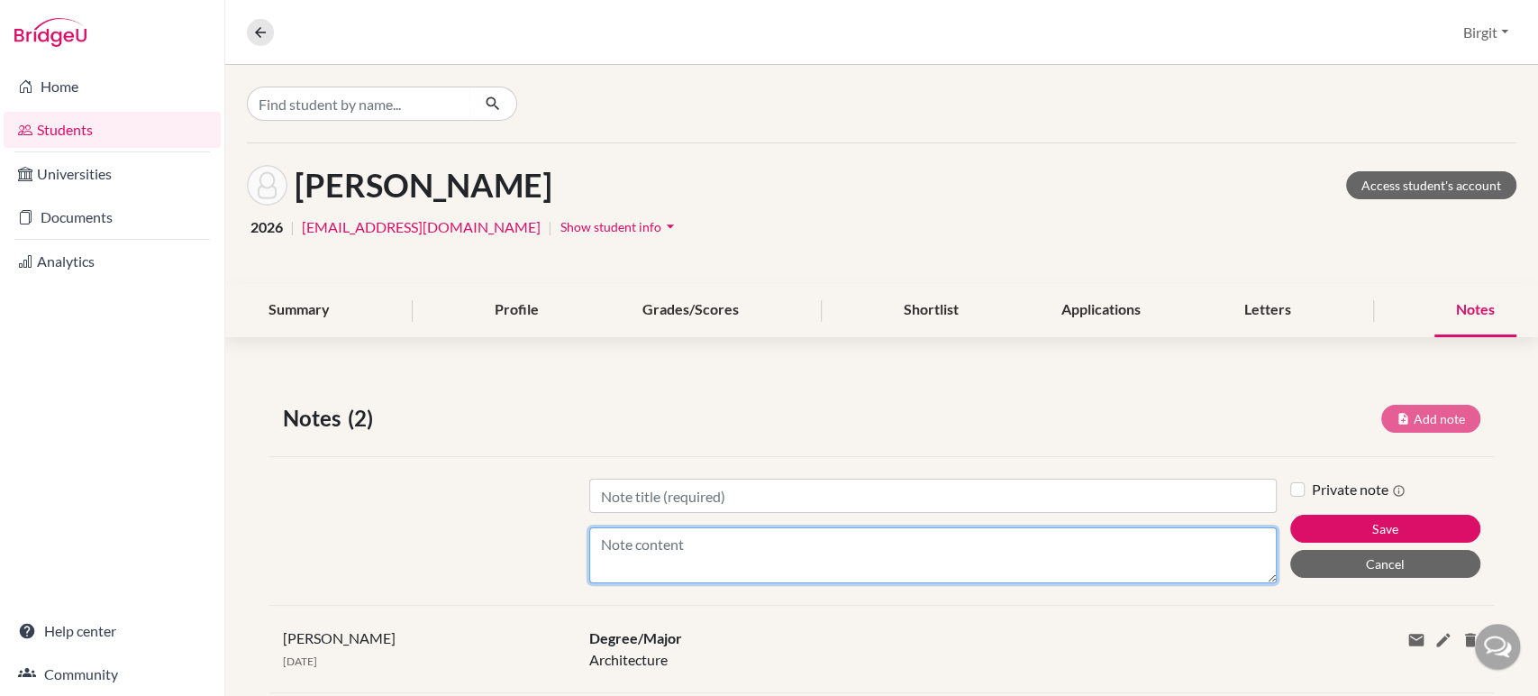
click at [838, 543] on textarea "Content" at bounding box center [933, 555] width 688 height 56
type textarea "l"
type textarea "Liverpool Sheffield Cardiff Edinburgh Loughborough Bath Leeds Nottingham Westmi…"
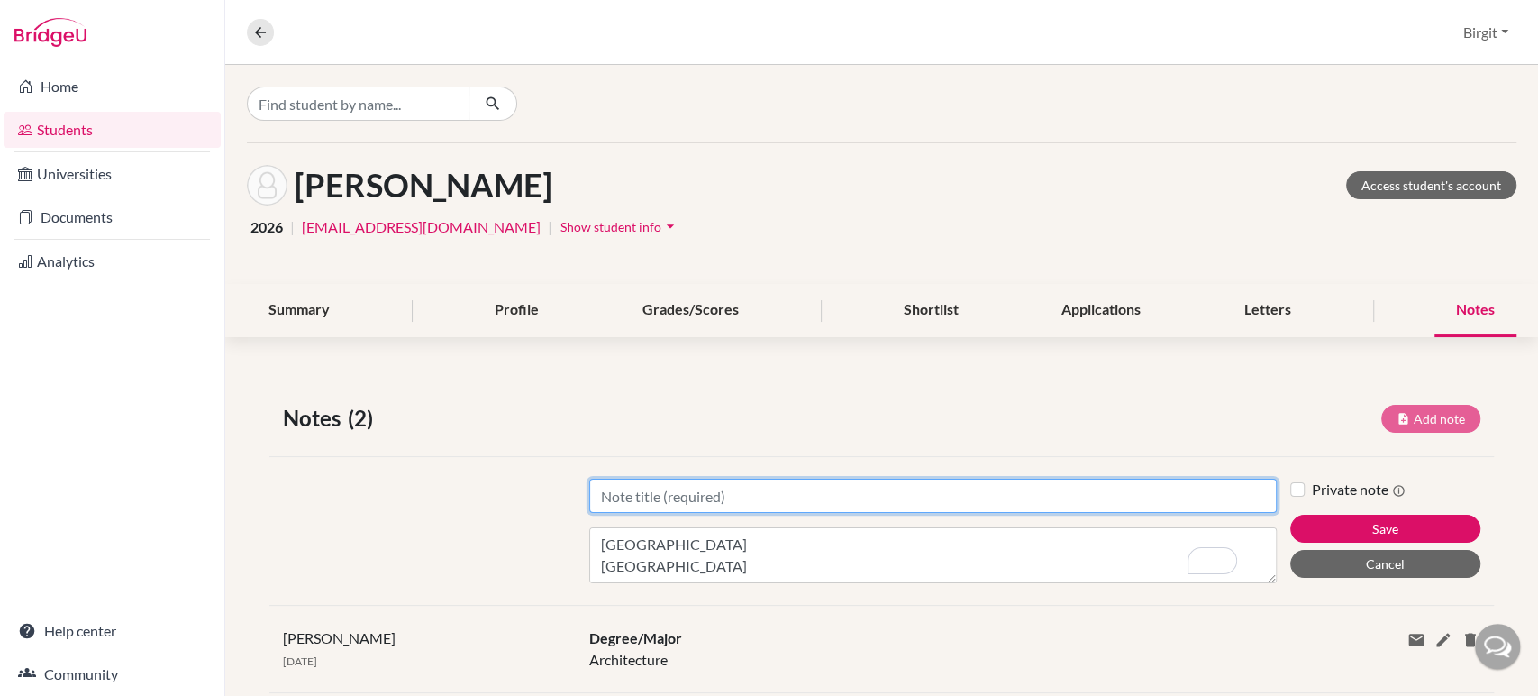
click at [612, 488] on input "Title" at bounding box center [933, 496] width 688 height 34
type input "UK Universities"
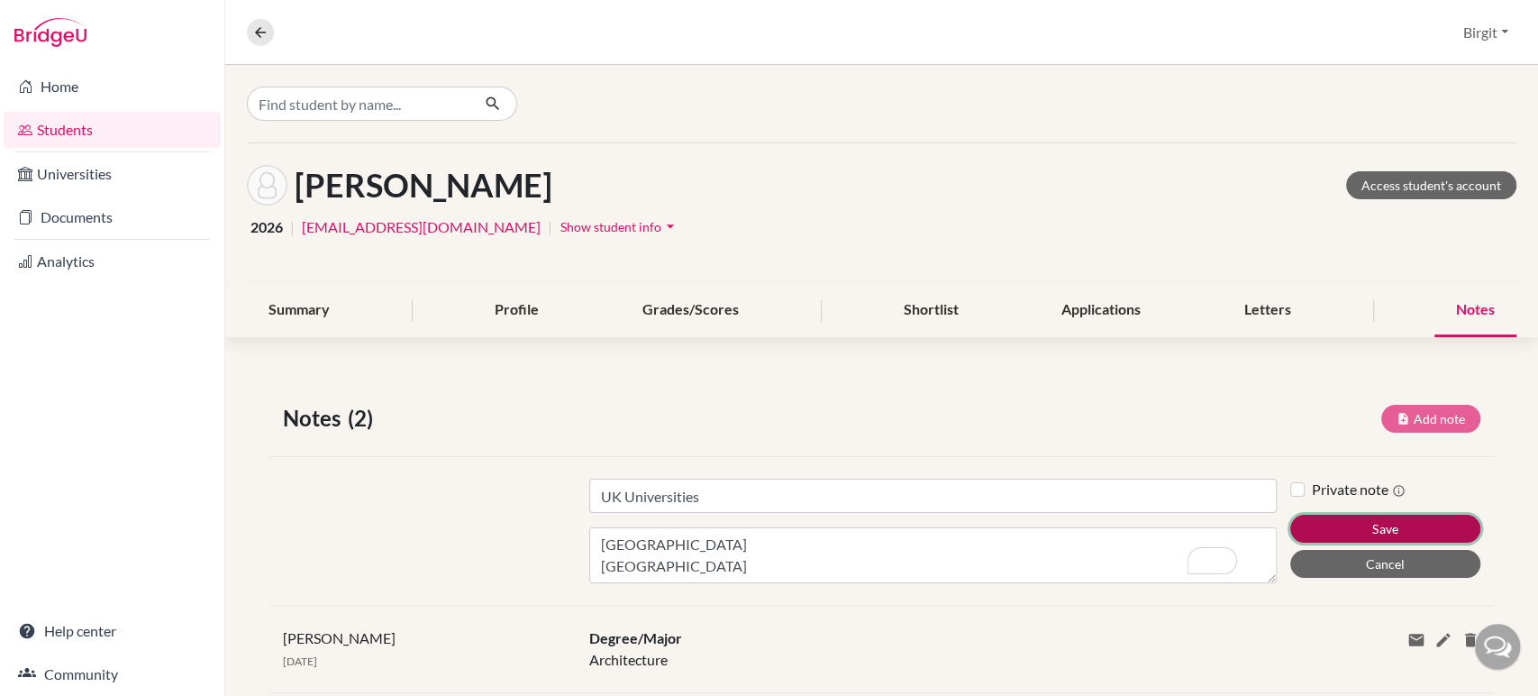
click at [1400, 524] on button "Save" at bounding box center [1385, 529] width 191 height 28
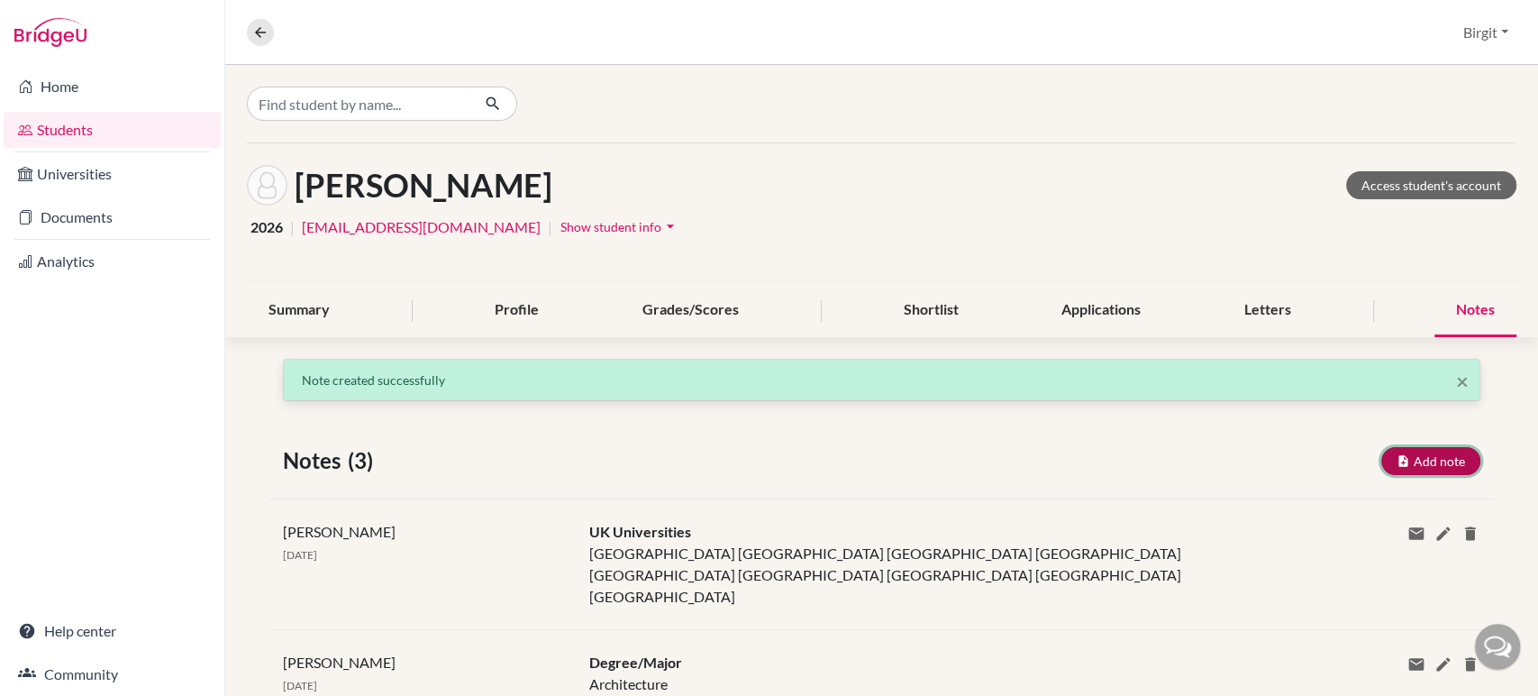
click at [1420, 459] on button "Add note" at bounding box center [1431, 461] width 99 height 28
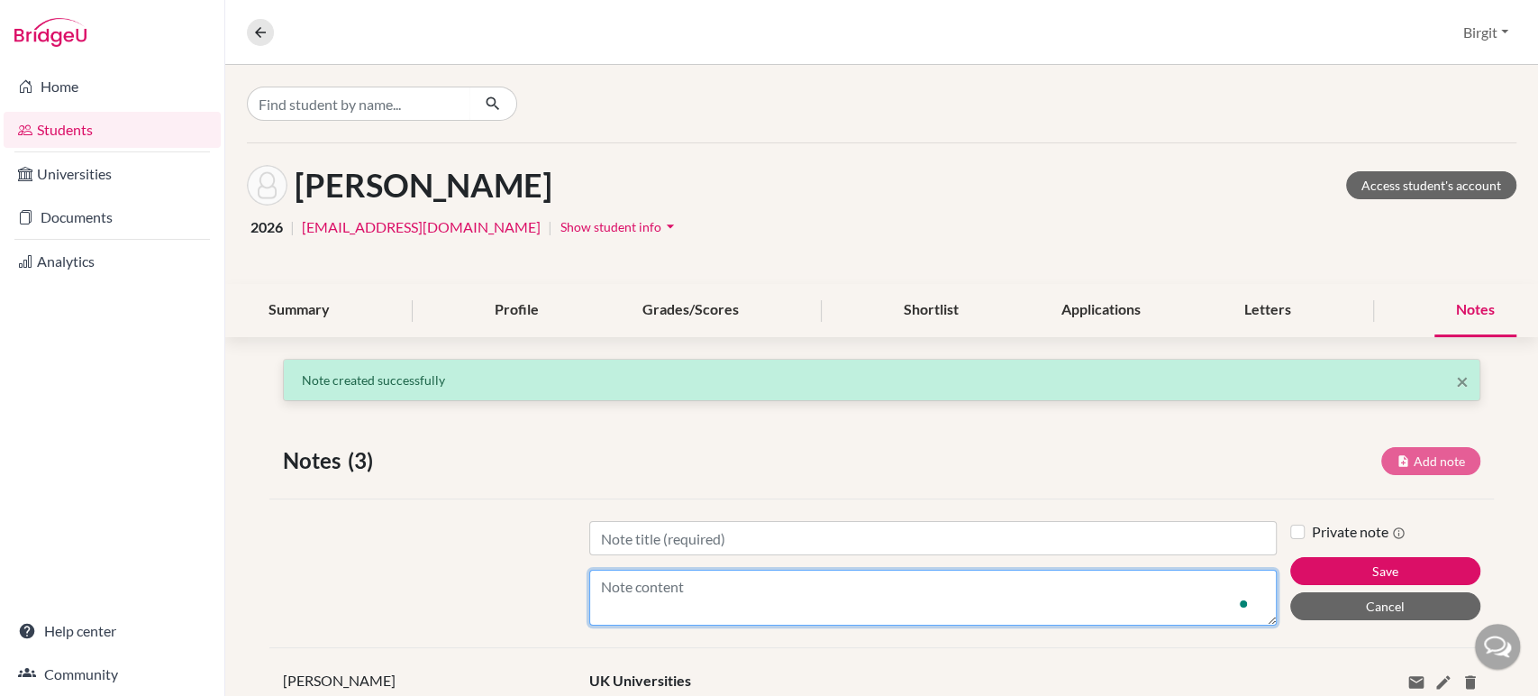
click at [828, 575] on textarea "Content" at bounding box center [933, 598] width 688 height 56
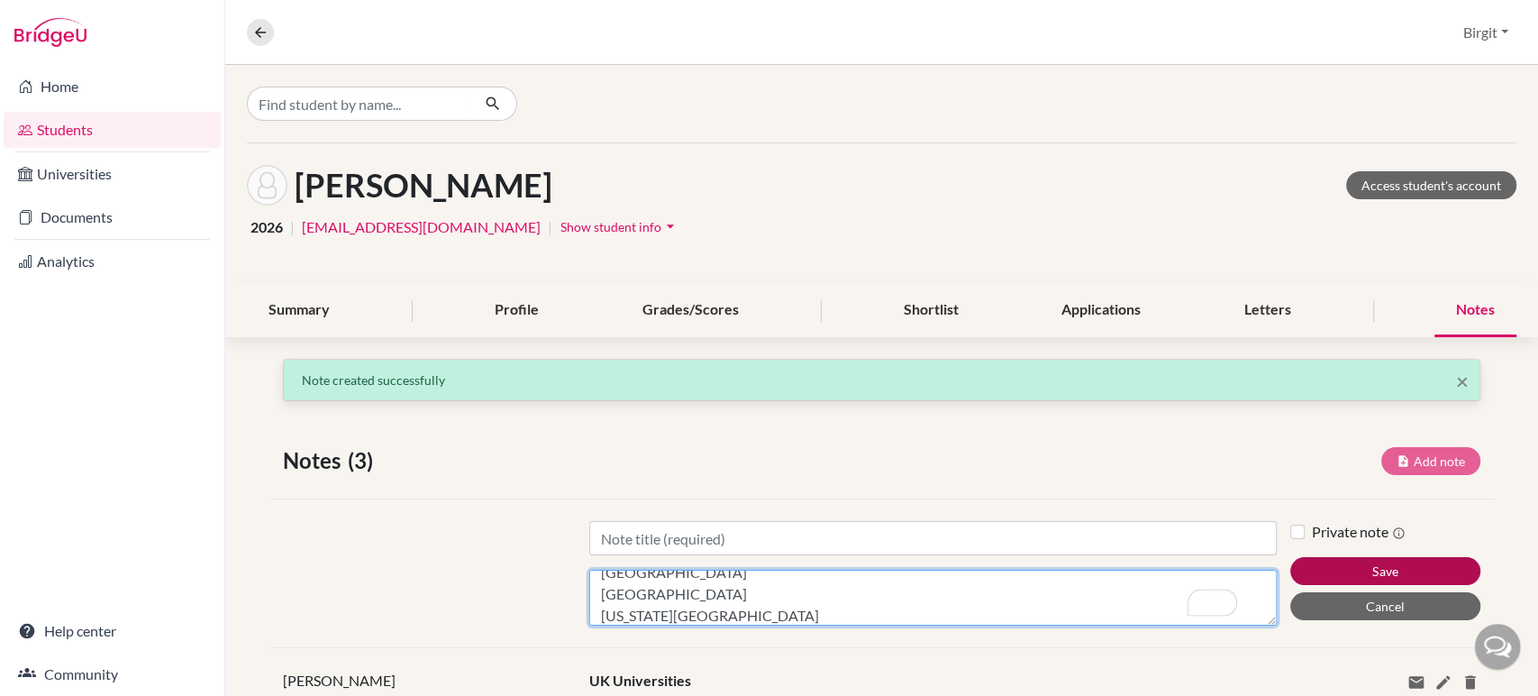
type textarea "Drexel University Northeastern University Syracuse University Illinois Institut…"
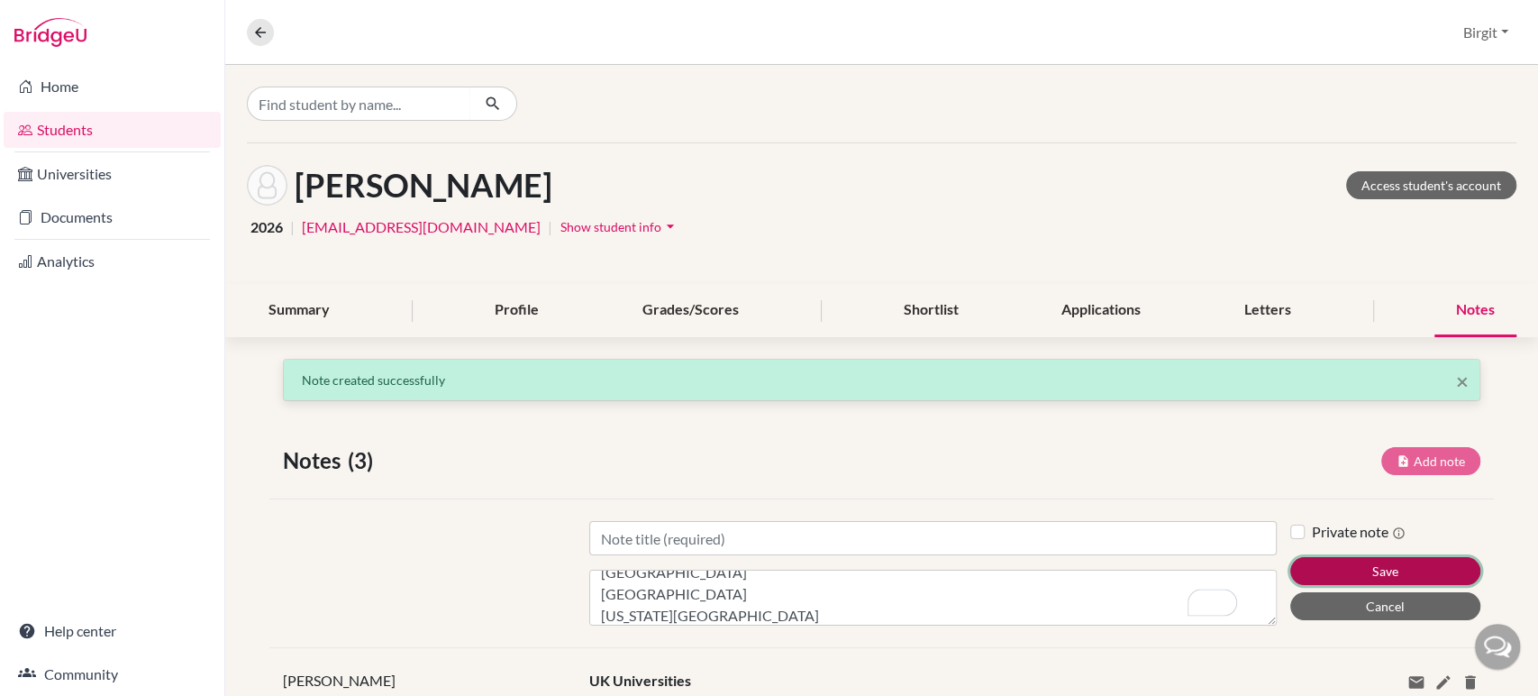
click at [1391, 565] on button "Save" at bounding box center [1385, 571] width 191 height 28
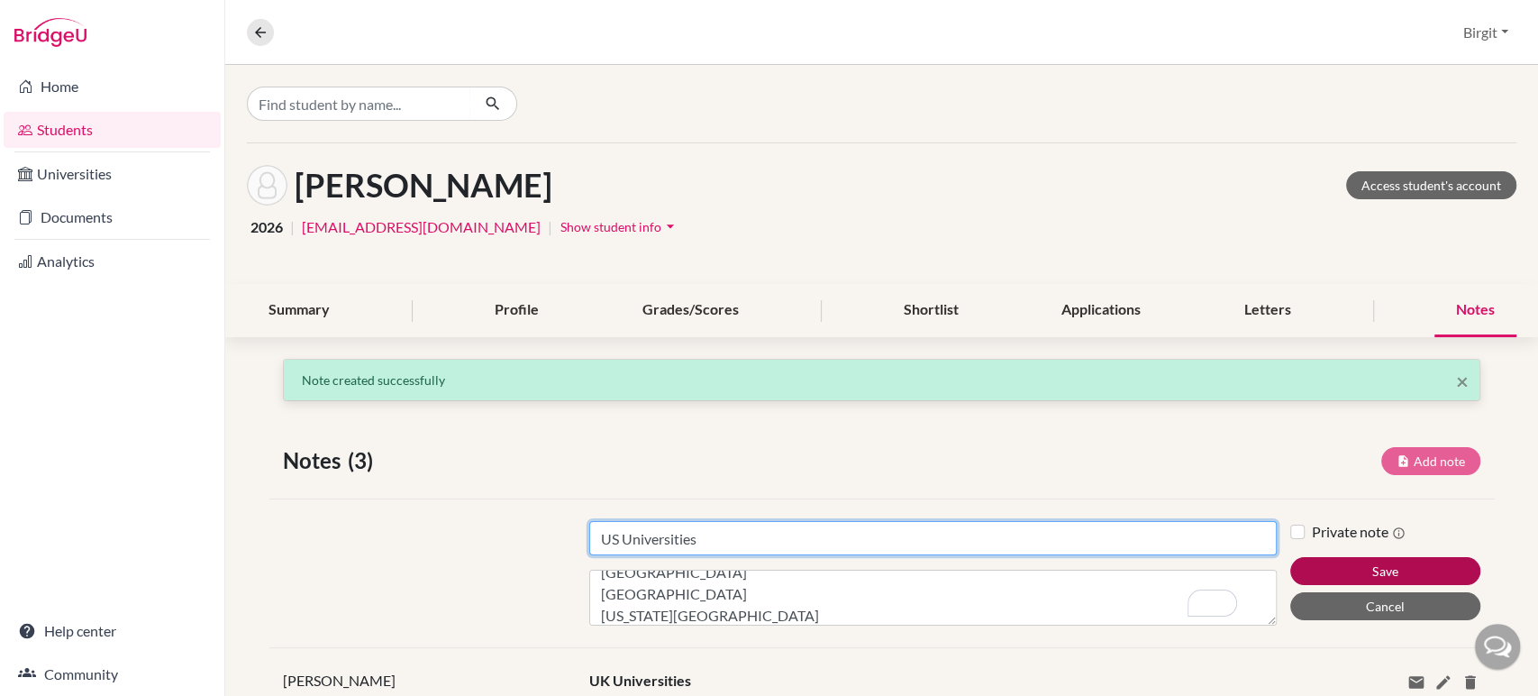
type input "US Universities"
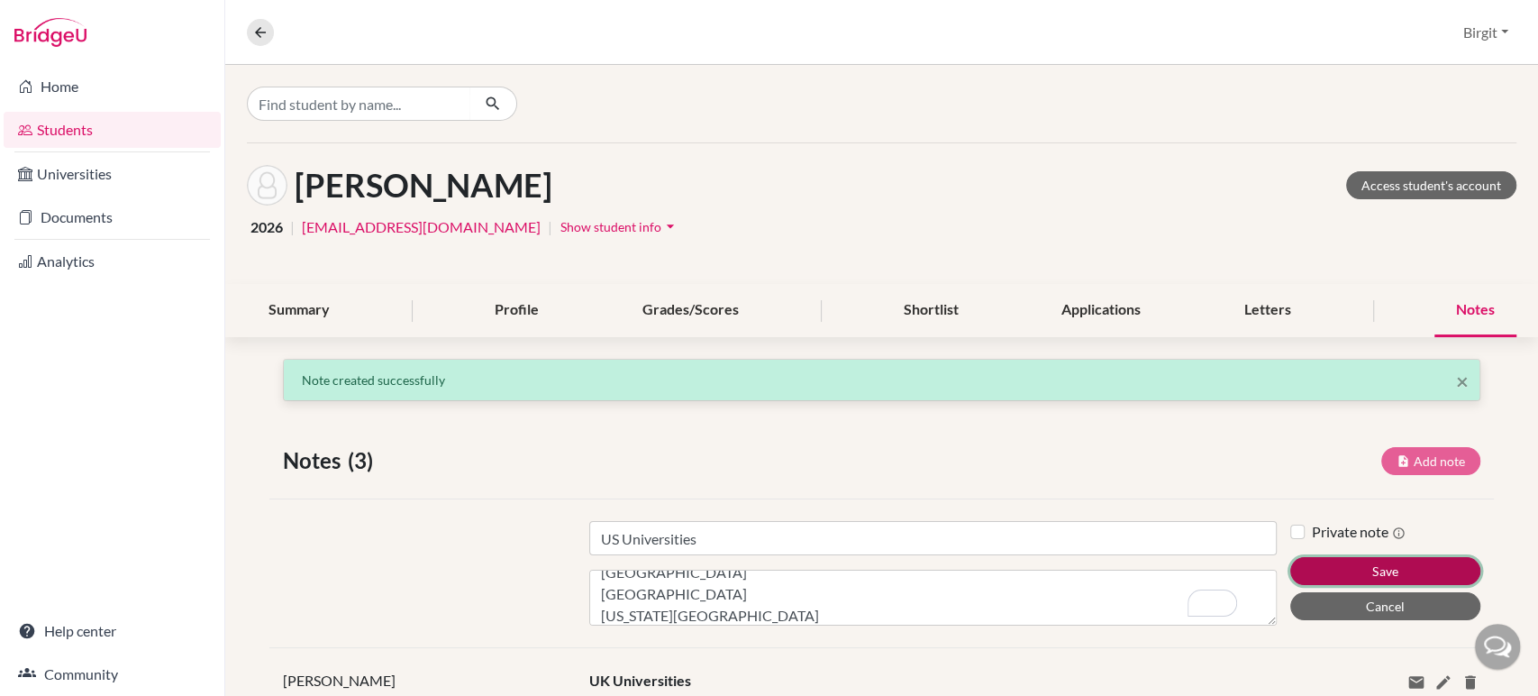
click at [1324, 573] on button "Save" at bounding box center [1385, 571] width 191 height 28
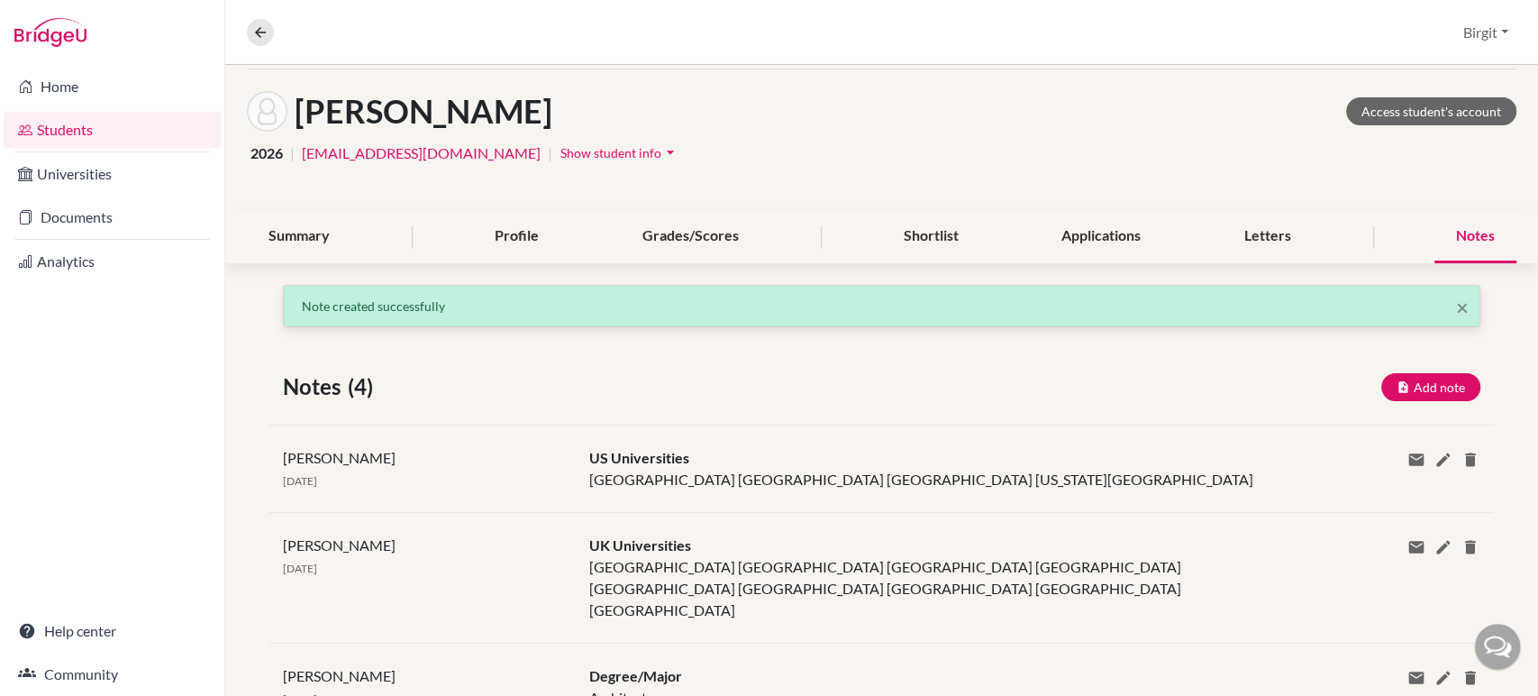
scroll to position [0, 0]
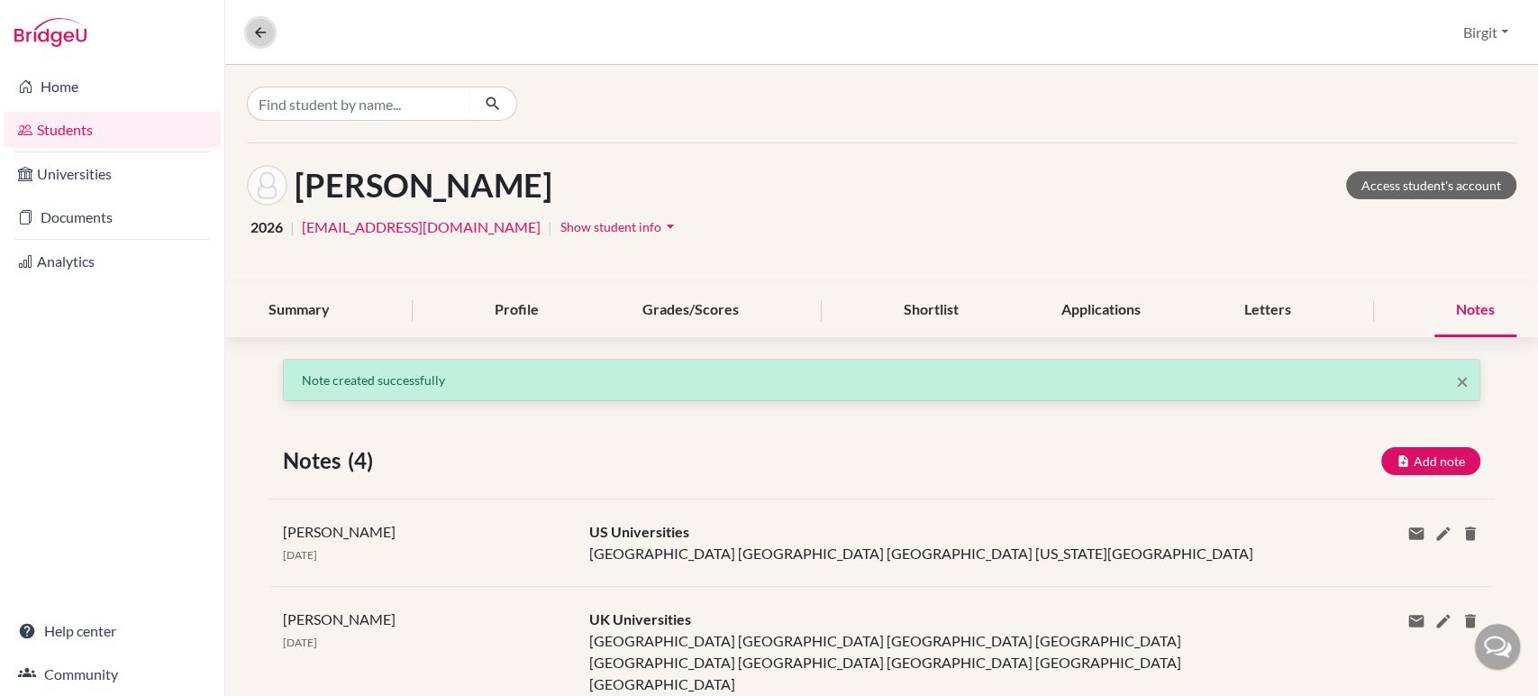
click at [267, 35] on icon at bounding box center [260, 32] width 16 height 16
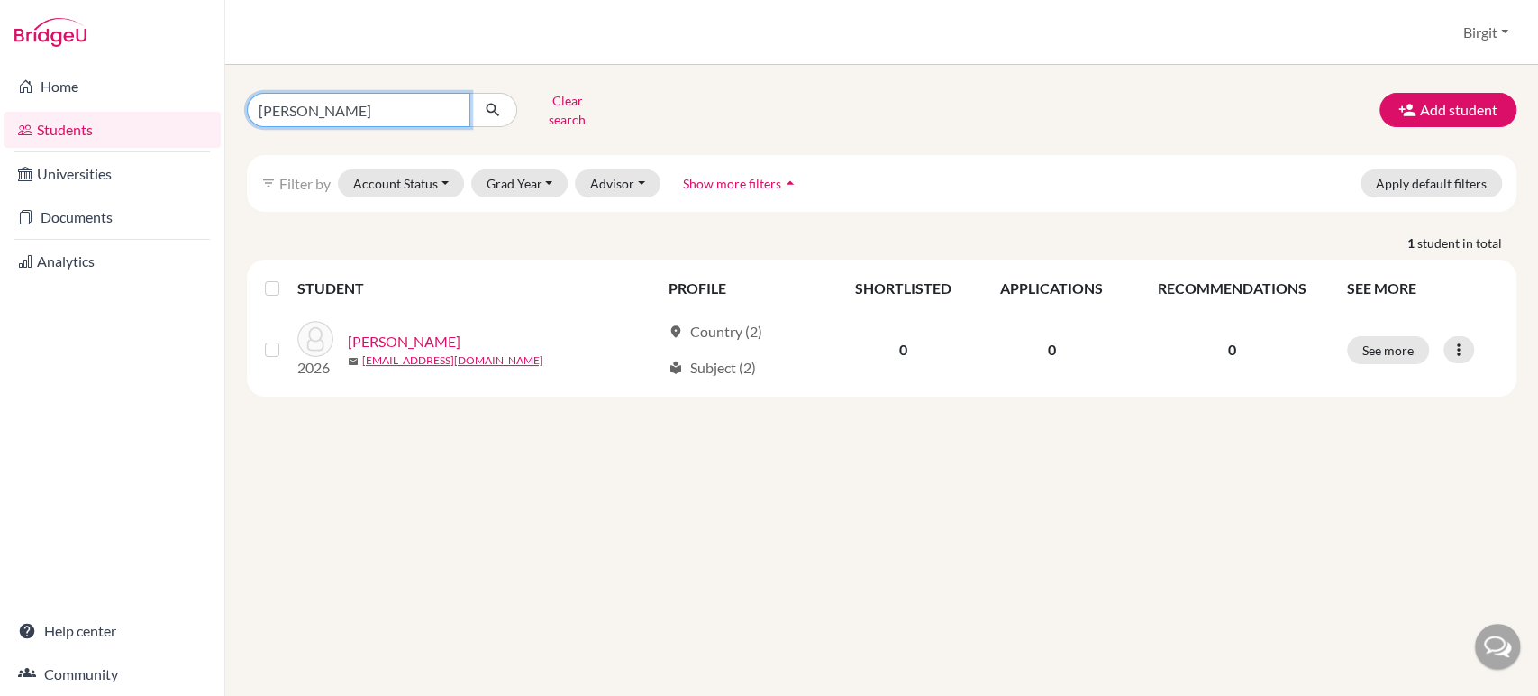
click at [450, 104] on input "riya" at bounding box center [358, 110] width 223 height 34
type input "siddharta"
click at [490, 114] on button "submit" at bounding box center [494, 110] width 48 height 34
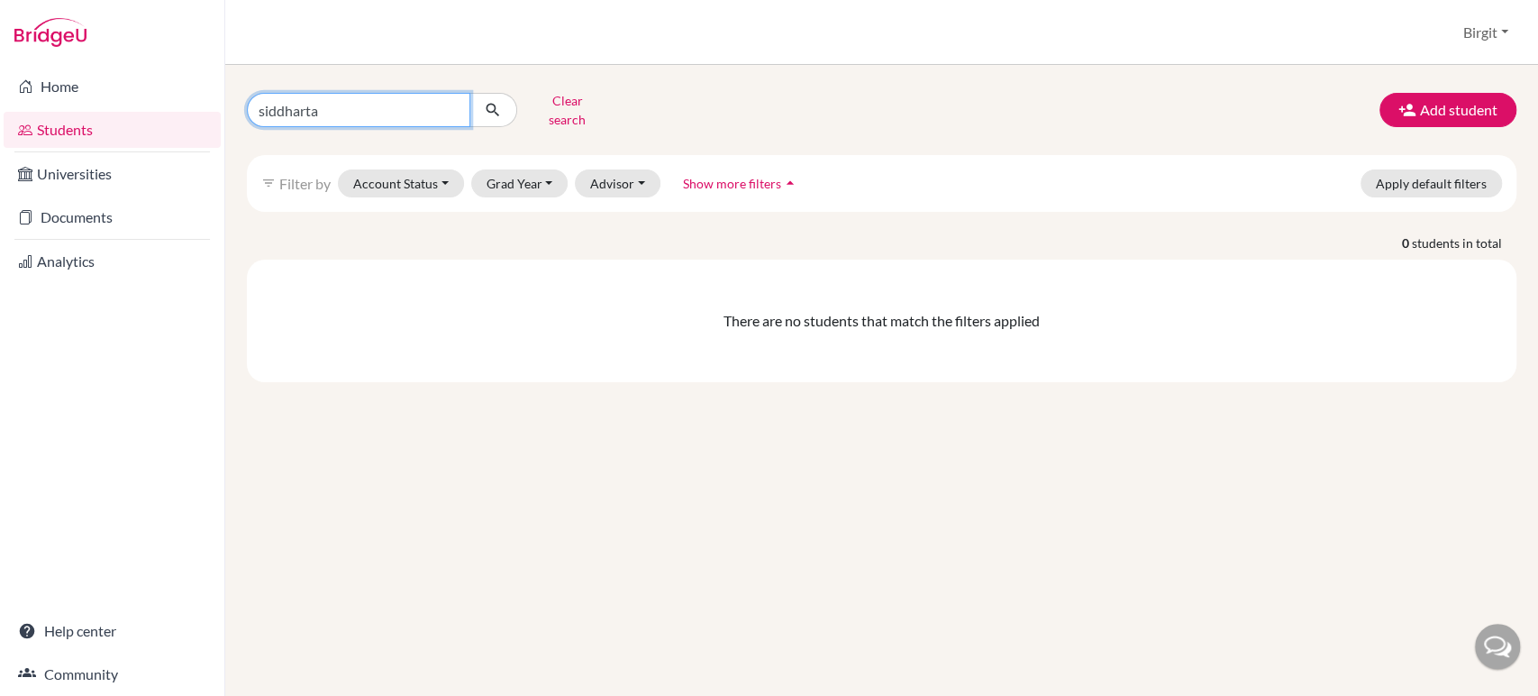
click at [342, 105] on input "siddharta" at bounding box center [358, 110] width 223 height 34
type input "siddhartha"
click button "submit" at bounding box center [494, 110] width 48 height 34
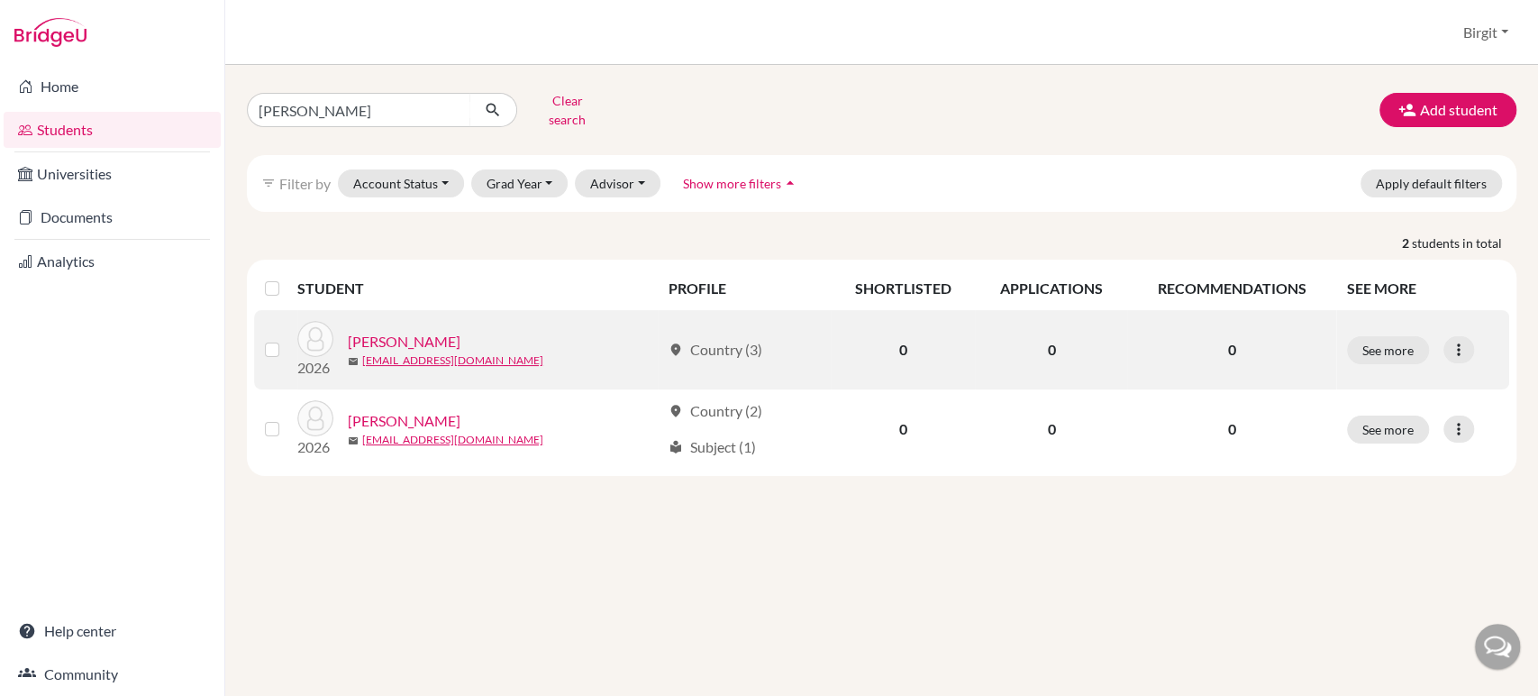
click at [449, 331] on link "[PERSON_NAME]" at bounding box center [404, 342] width 113 height 22
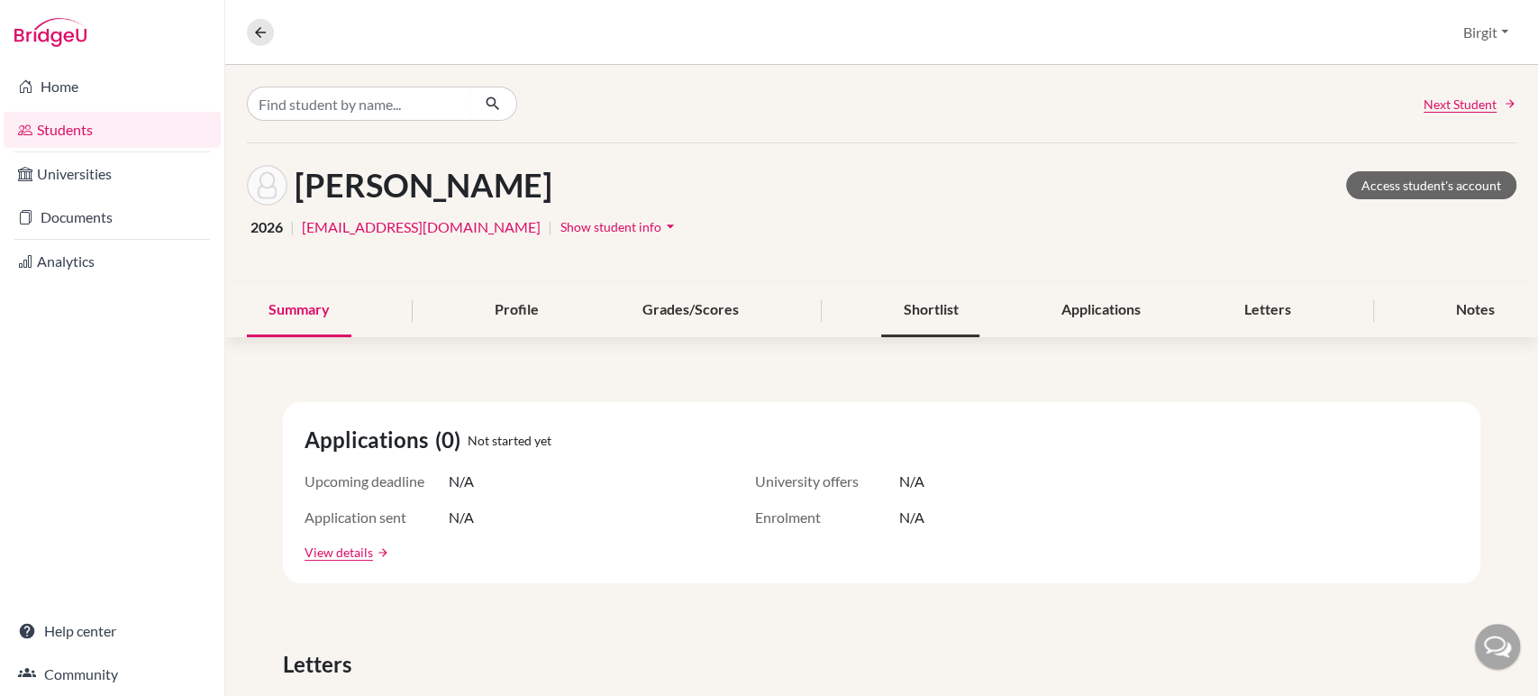
click at [959, 308] on div "Shortlist" at bounding box center [930, 310] width 98 height 53
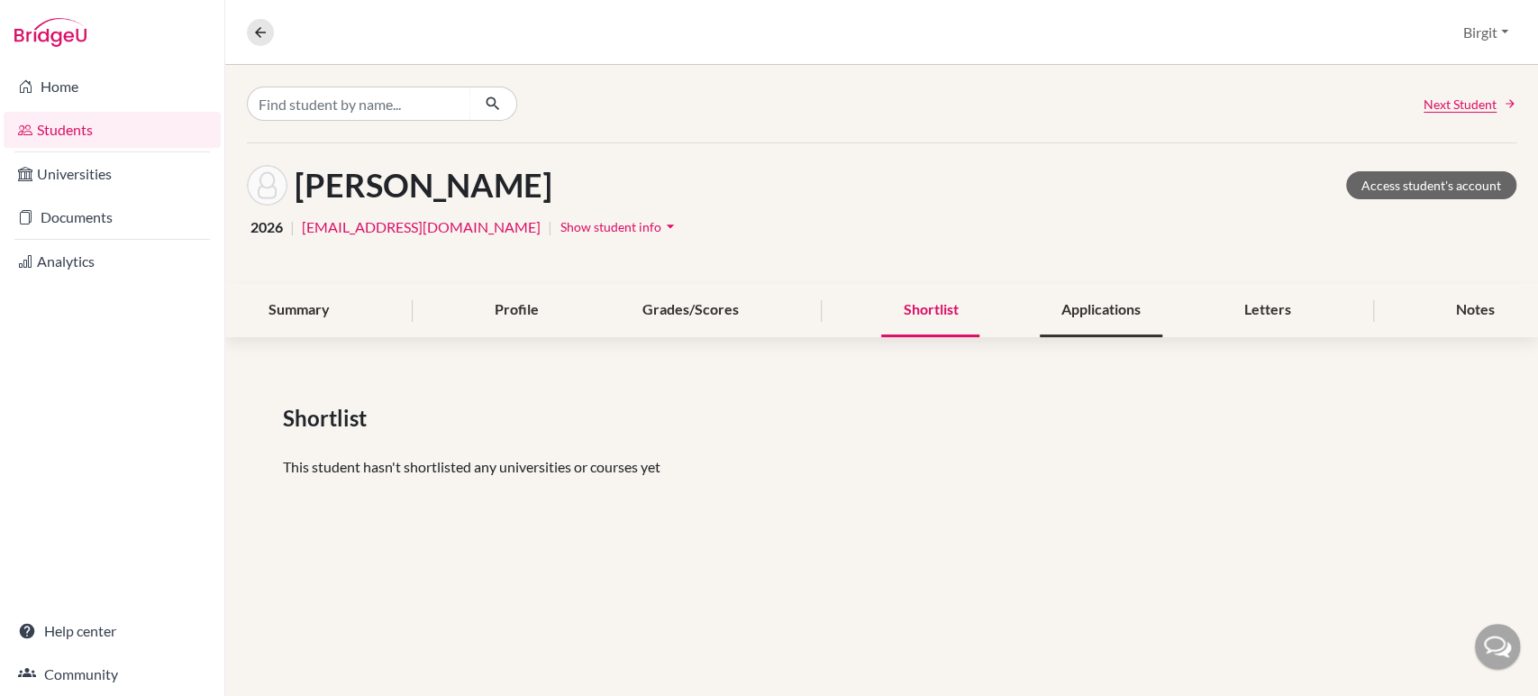
click at [1044, 316] on div "Applications" at bounding box center [1101, 310] width 123 height 53
click at [475, 314] on div "Profile" at bounding box center [516, 310] width 87 height 53
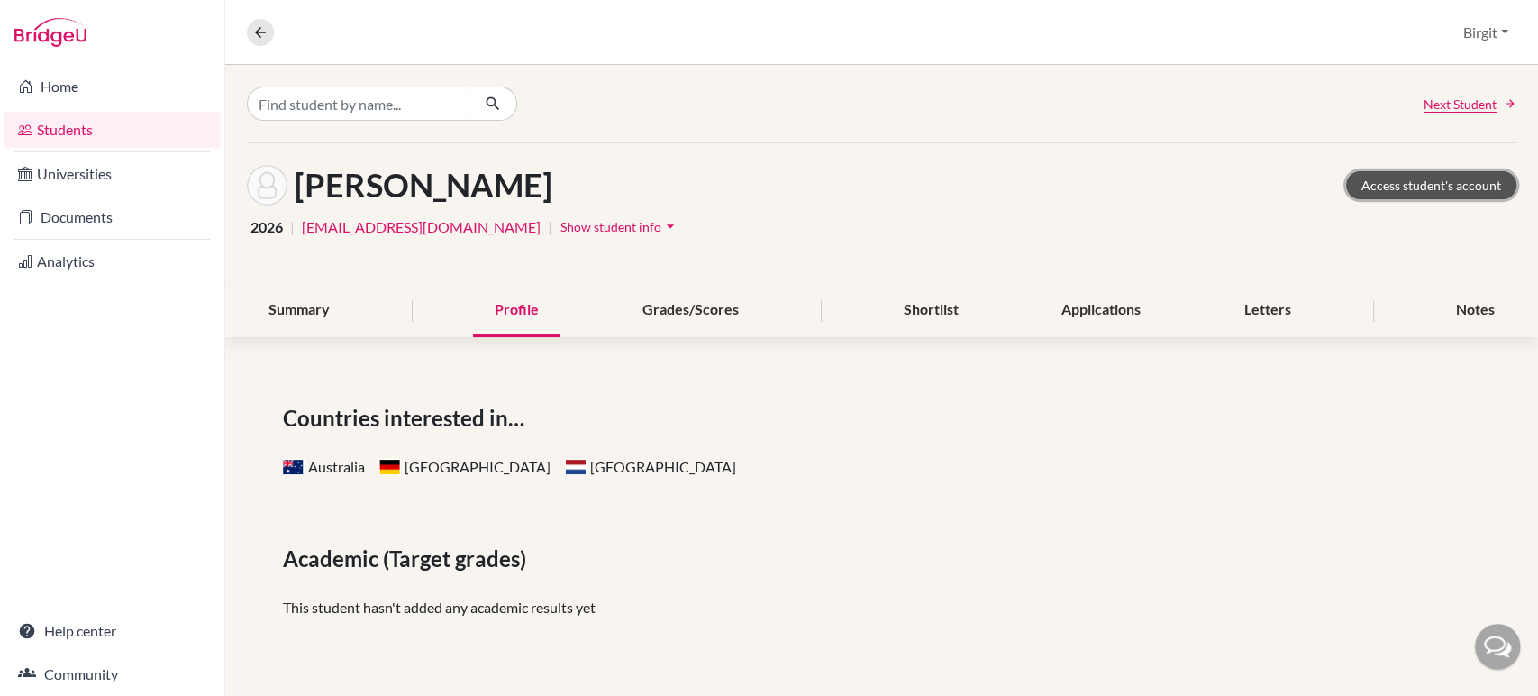
click at [1431, 178] on link "Access student's account" at bounding box center [1431, 185] width 170 height 28
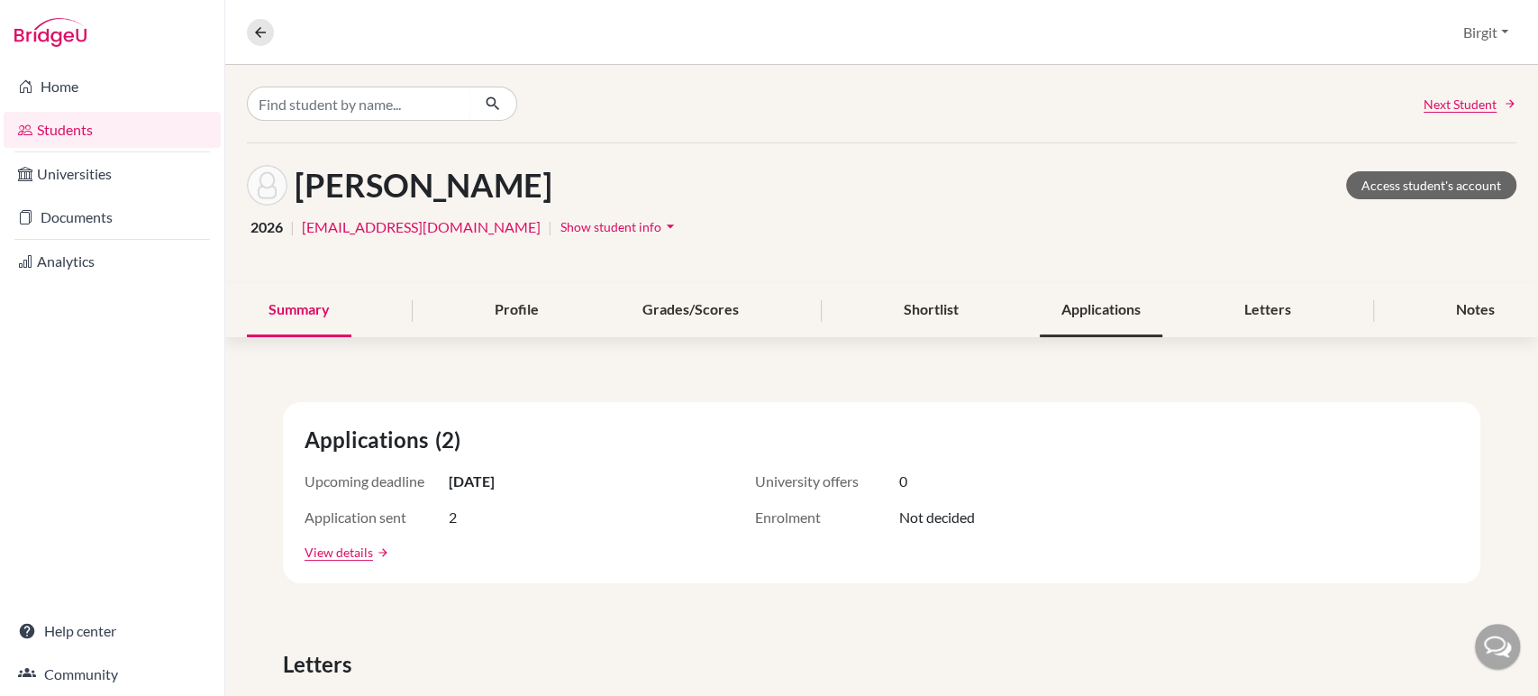
click at [1060, 309] on div "Applications" at bounding box center [1101, 310] width 123 height 53
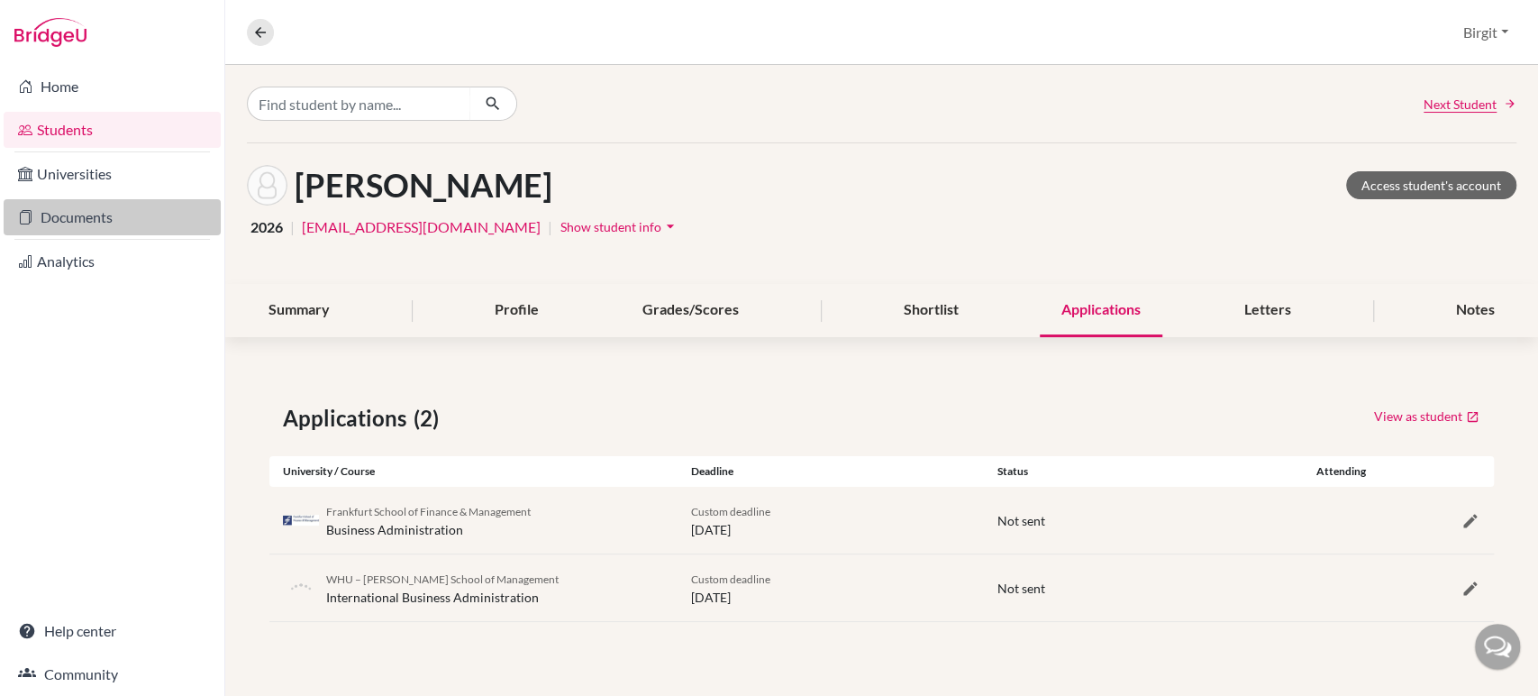
click at [41, 218] on link "Documents" at bounding box center [112, 217] width 217 height 36
